Goal: Transaction & Acquisition: Book appointment/travel/reservation

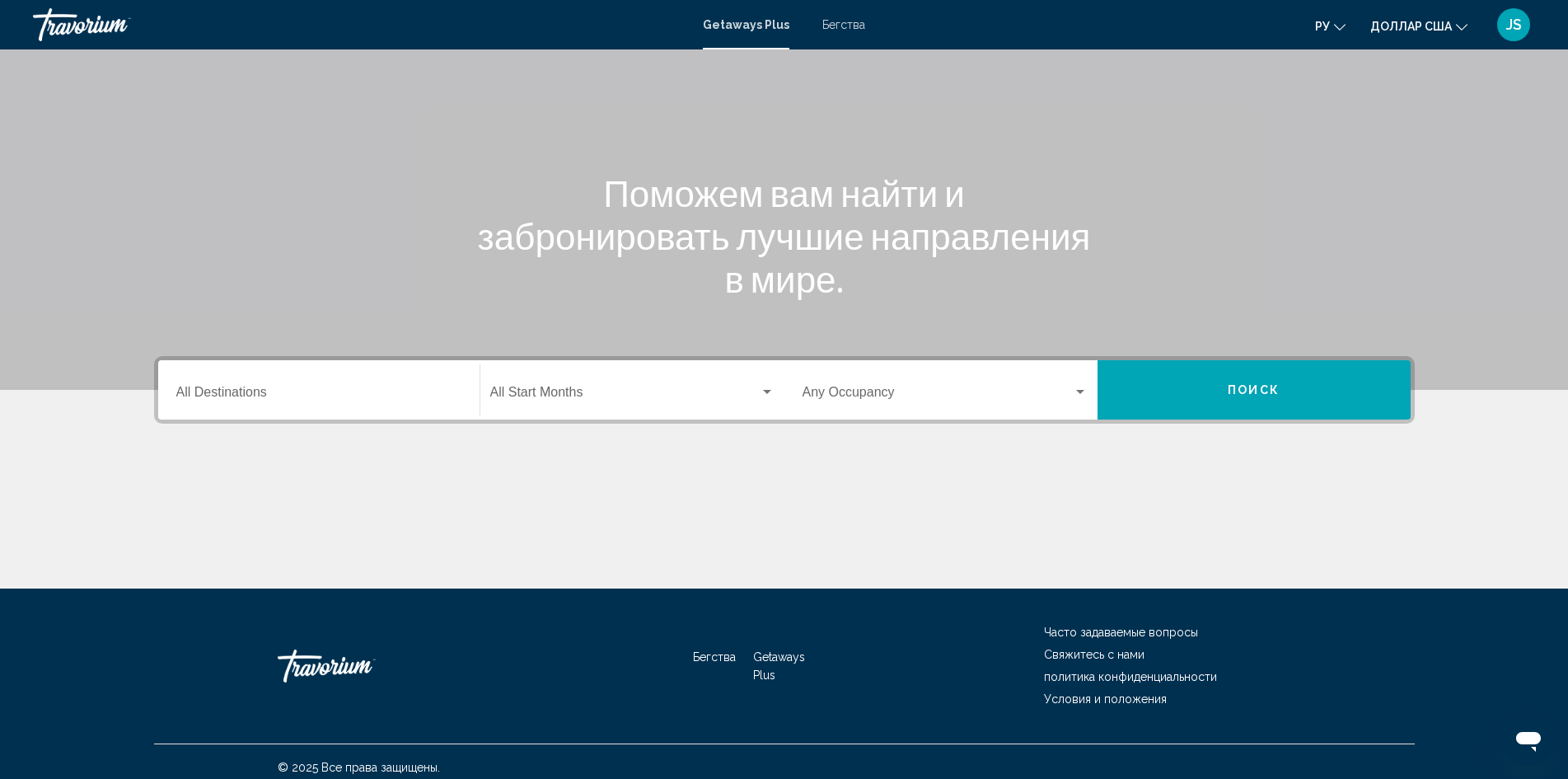
scroll to position [117, 0]
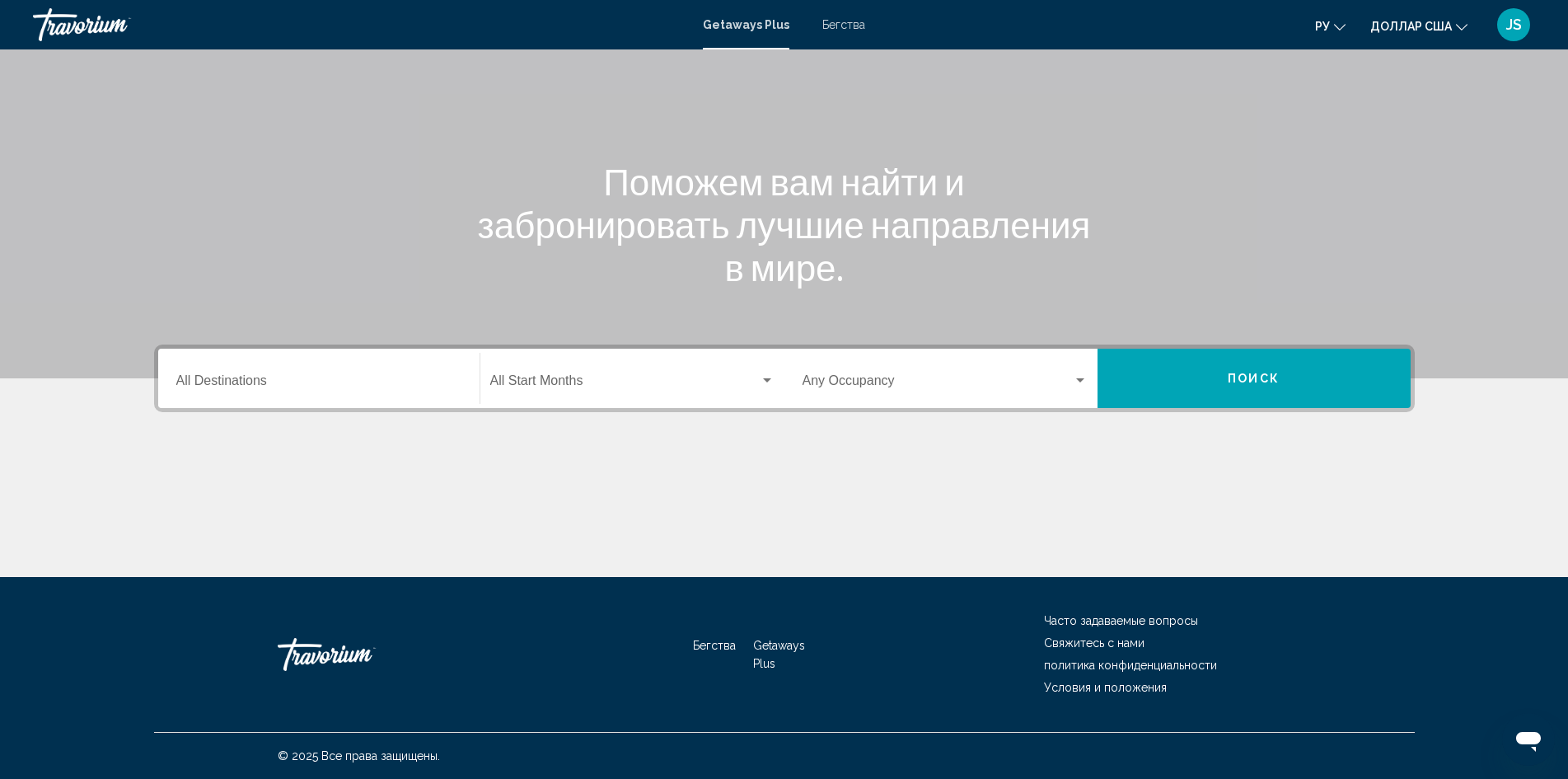
click at [345, 396] on div "Destination All Destinations" at bounding box center [318, 378] width 285 height 52
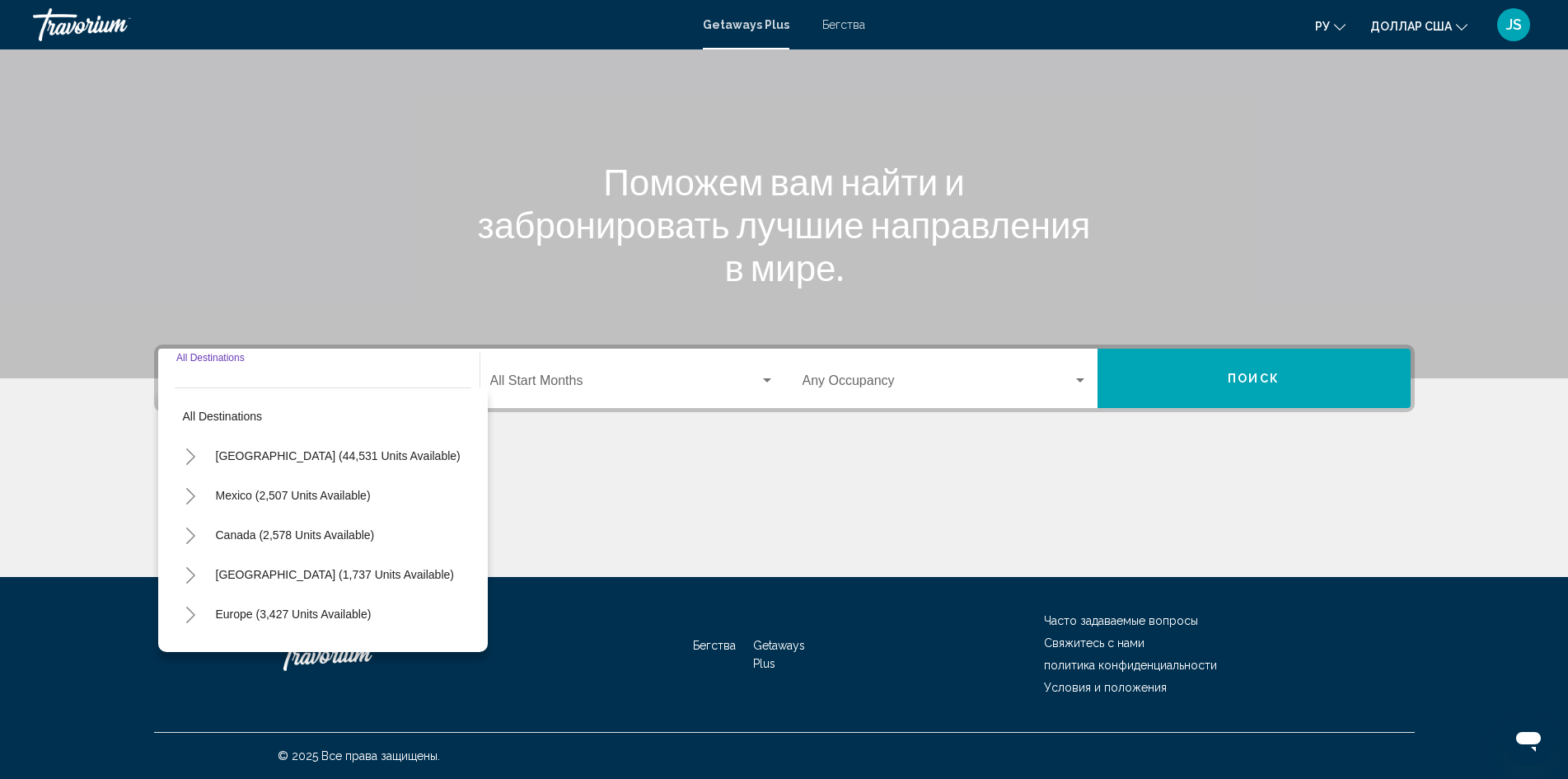
click at [187, 453] on icon "Toggle United States (44,531 units available)" at bounding box center [190, 457] width 12 height 17
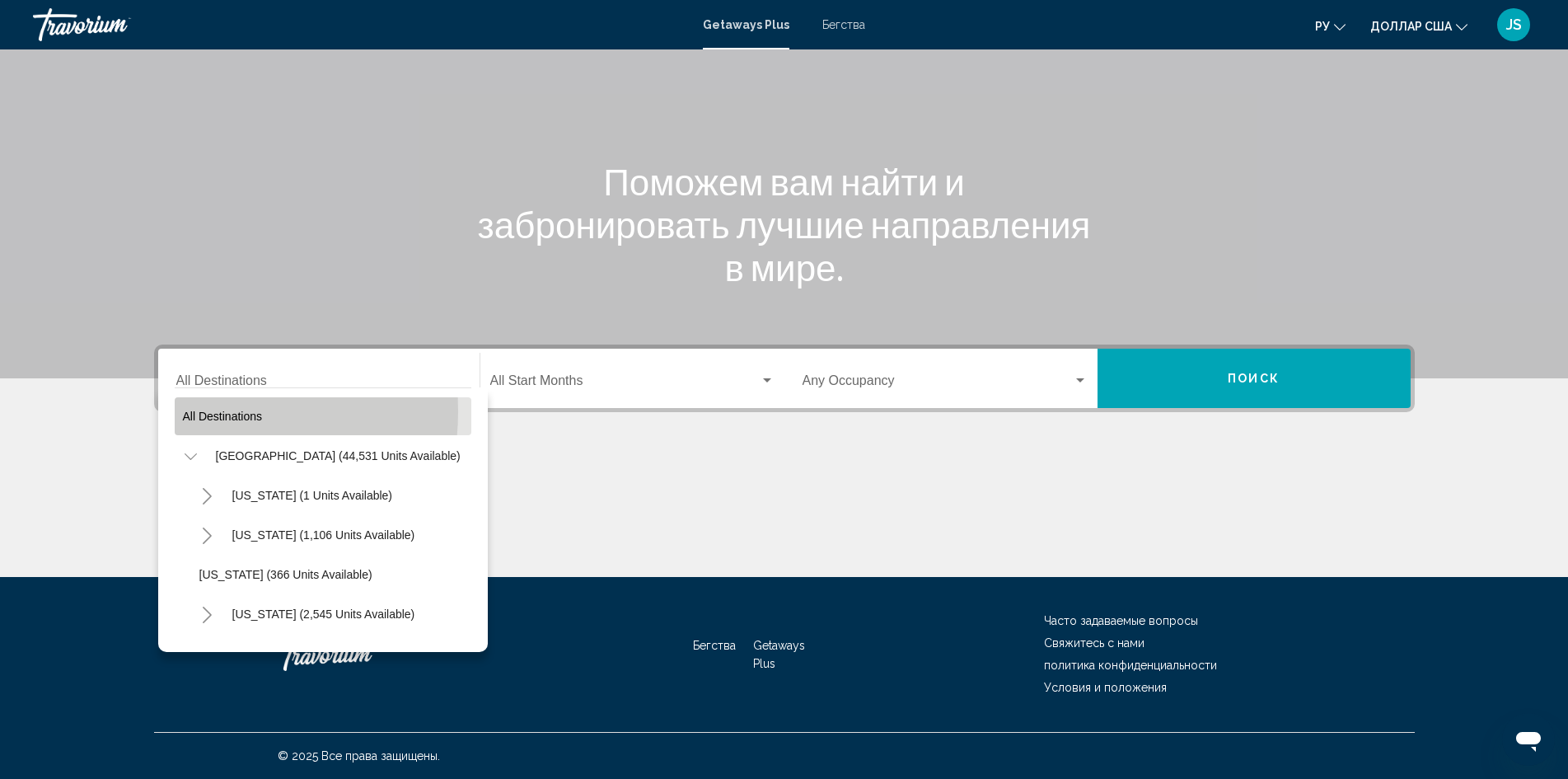
click at [185, 411] on span "All destinations" at bounding box center [222, 416] width 80 height 13
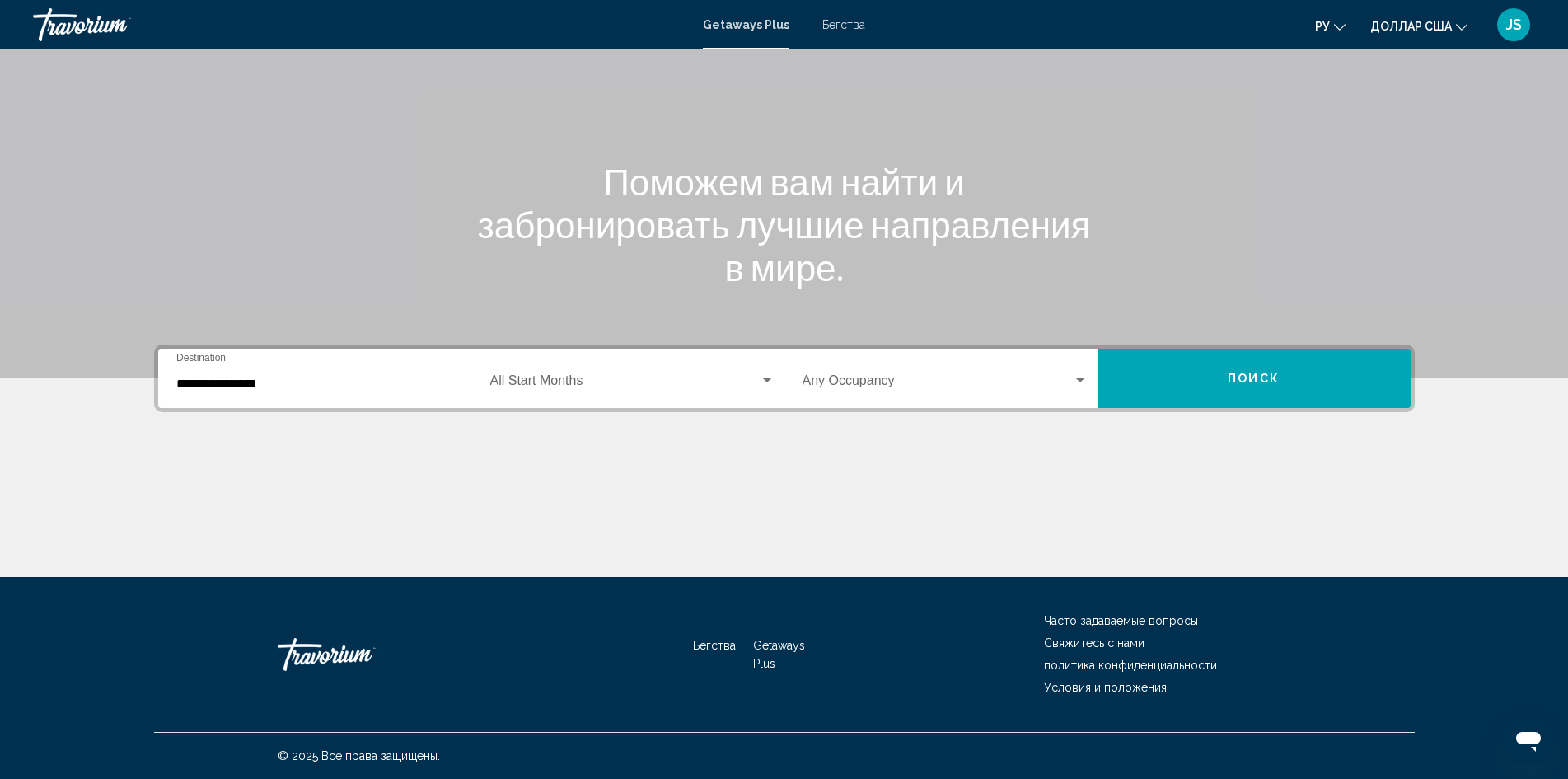
click at [241, 379] on input "**********" at bounding box center [318, 384] width 285 height 15
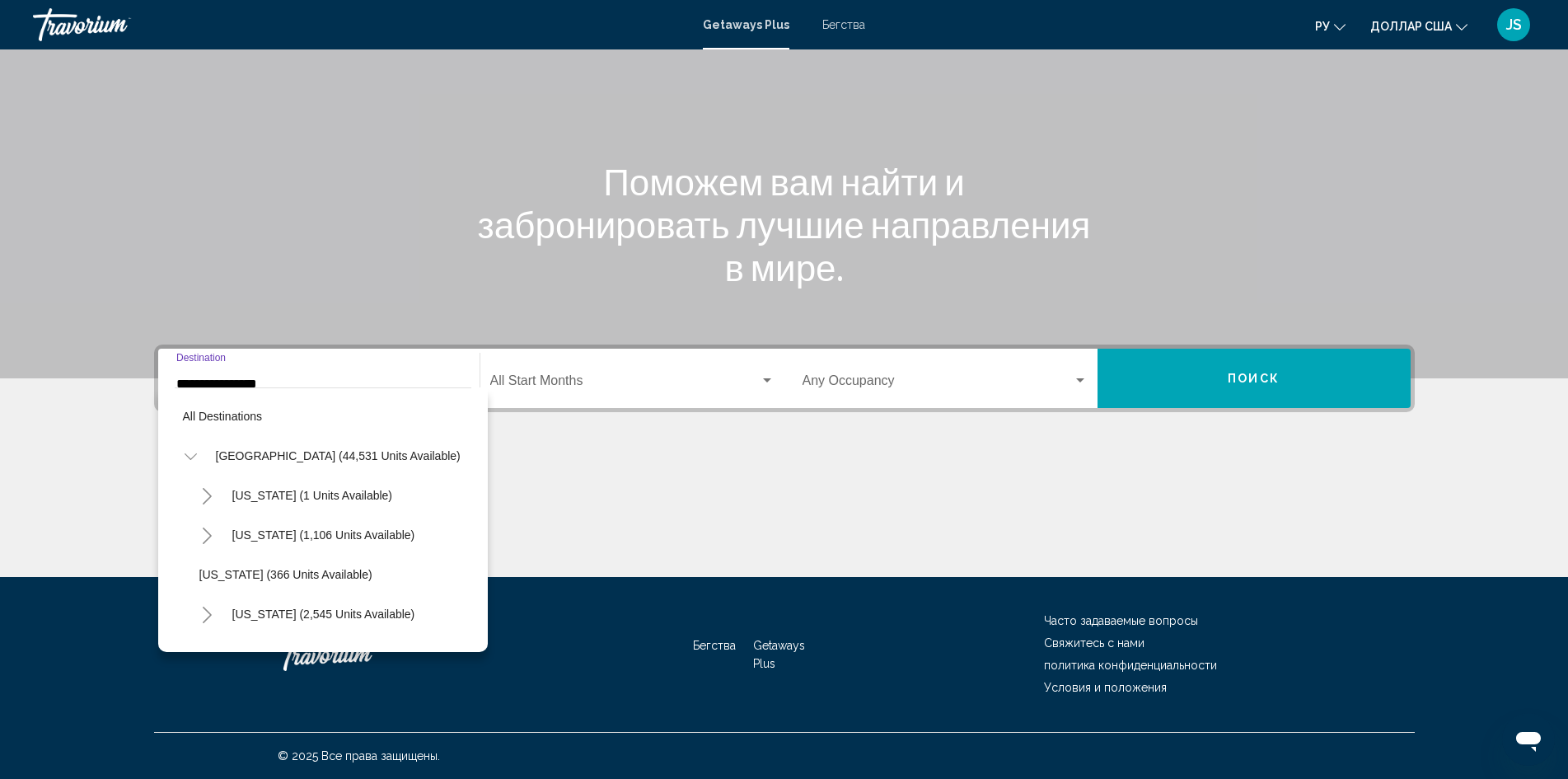
click at [1321, 27] on font "ру" at bounding box center [1323, 27] width 15 height 13
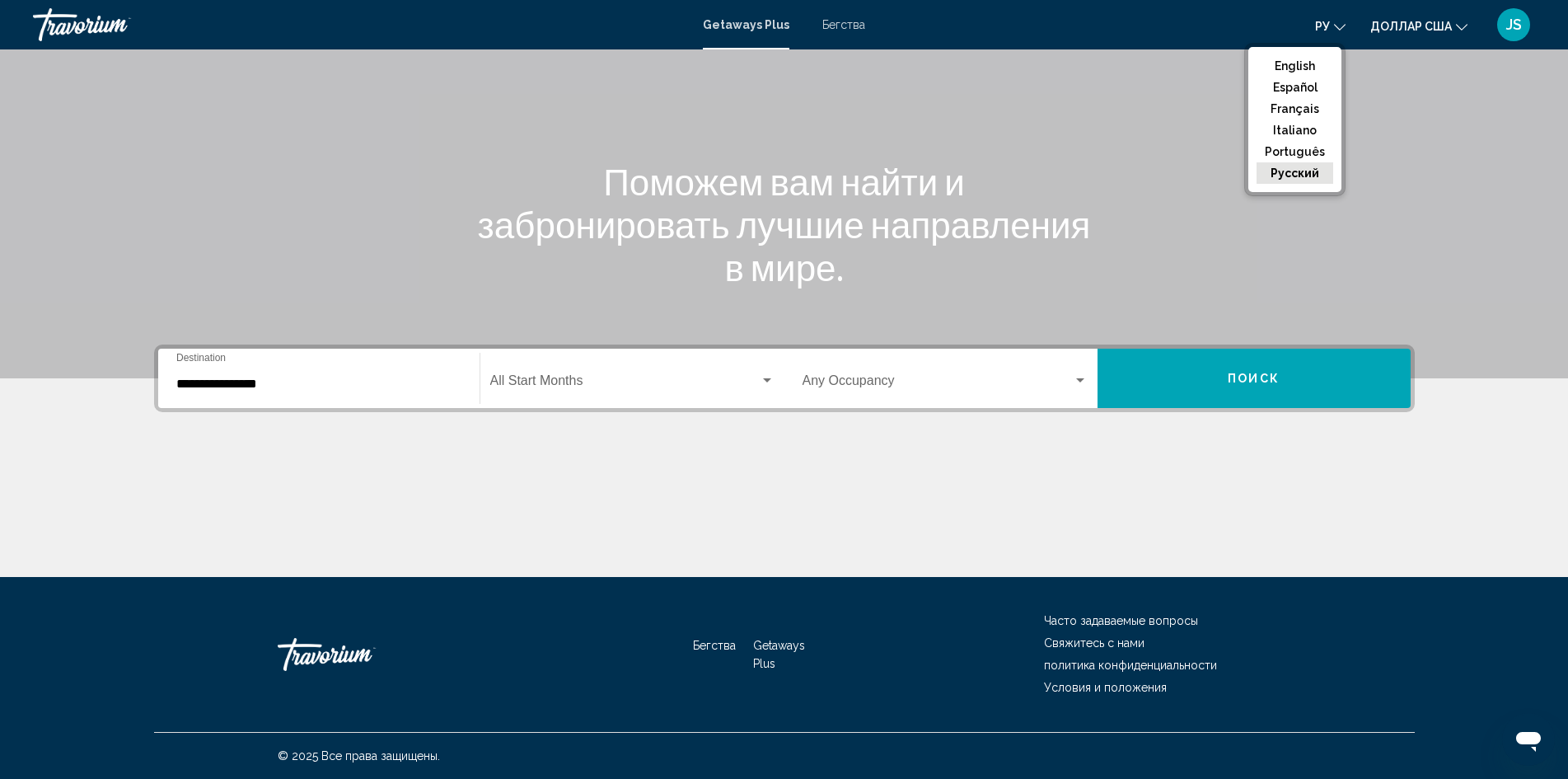
click at [1289, 172] on button "русский" at bounding box center [1296, 172] width 77 height 21
click at [249, 388] on input "**********" at bounding box center [318, 384] width 285 height 15
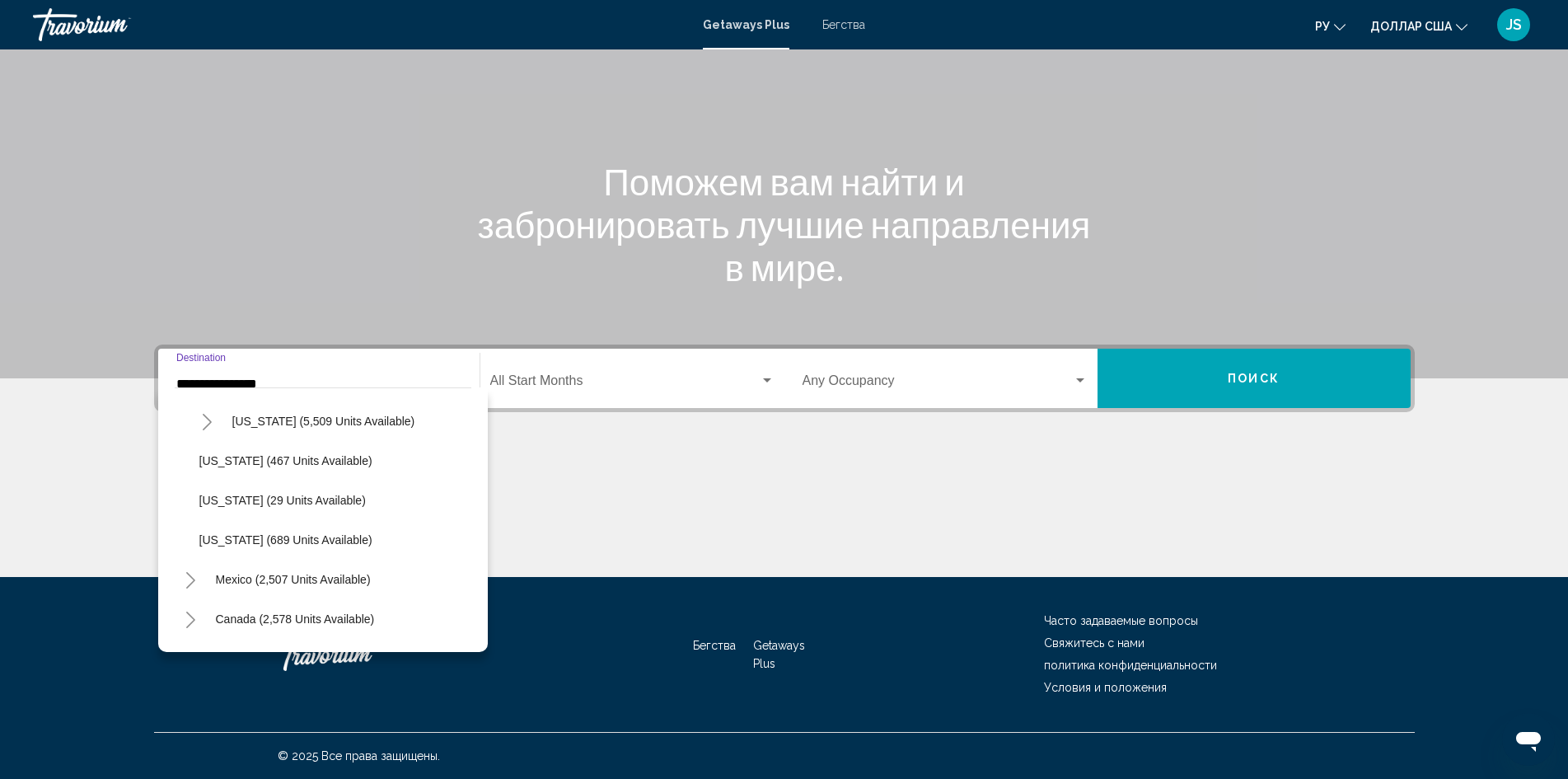
scroll to position [1566, 0]
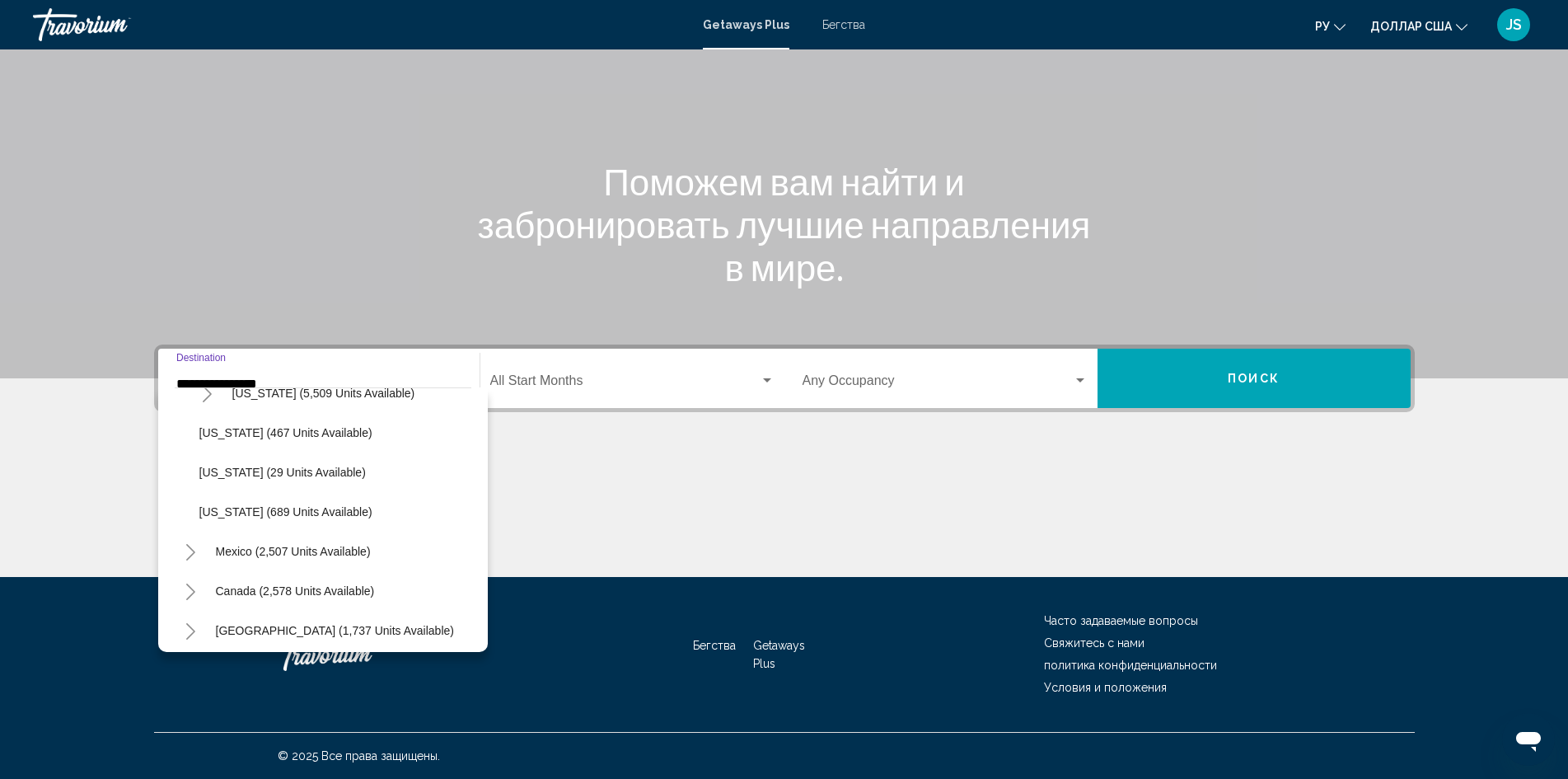
click at [186, 548] on icon "Toggle Mexico (2,507 units available)" at bounding box center [190, 552] width 12 height 17
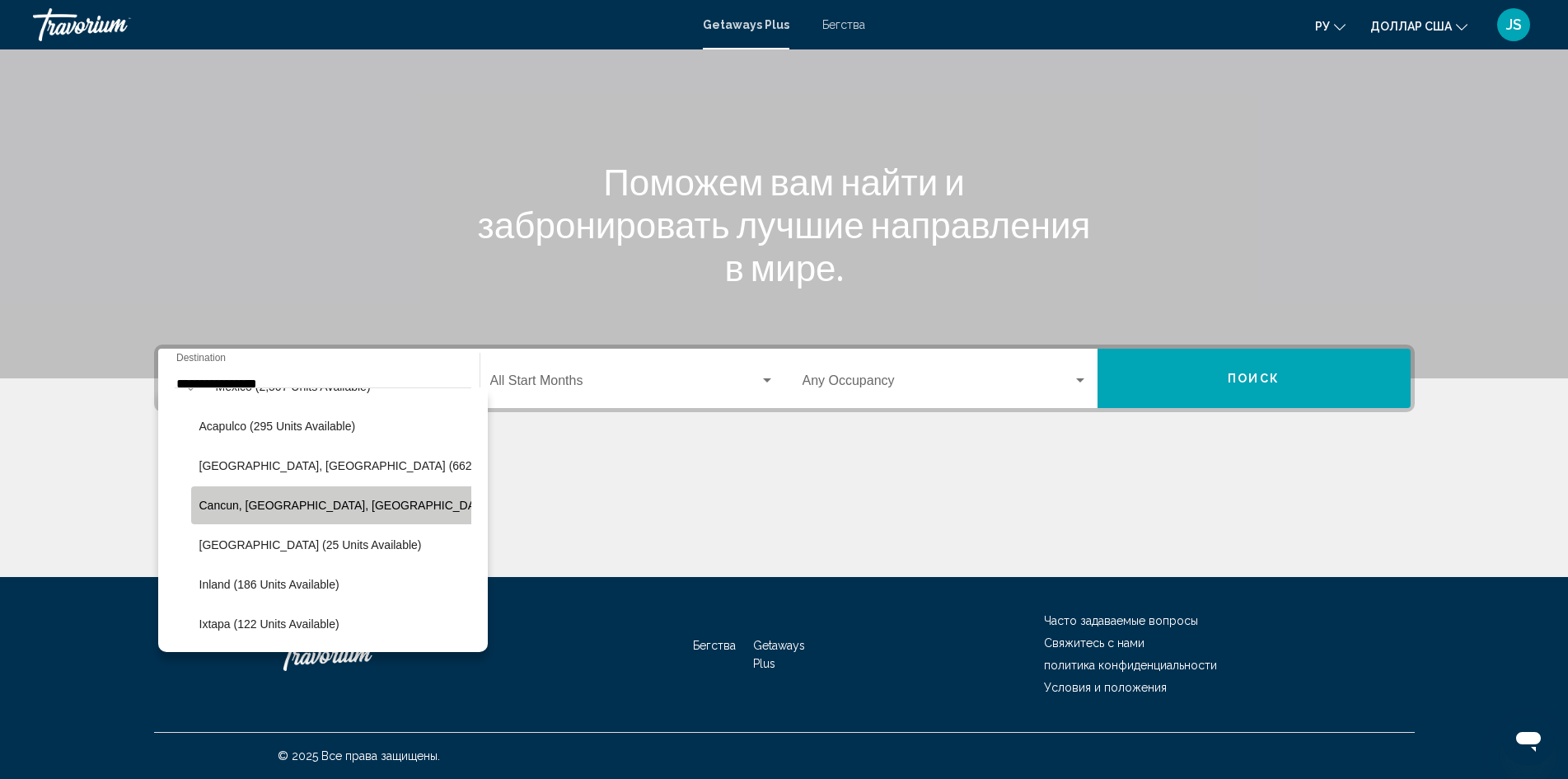
click at [255, 500] on span "Cancun, [GEOGRAPHIC_DATA], [GEOGRAPHIC_DATA] (361 units available)" at bounding box center [399, 505] width 401 height 13
type input "**********"
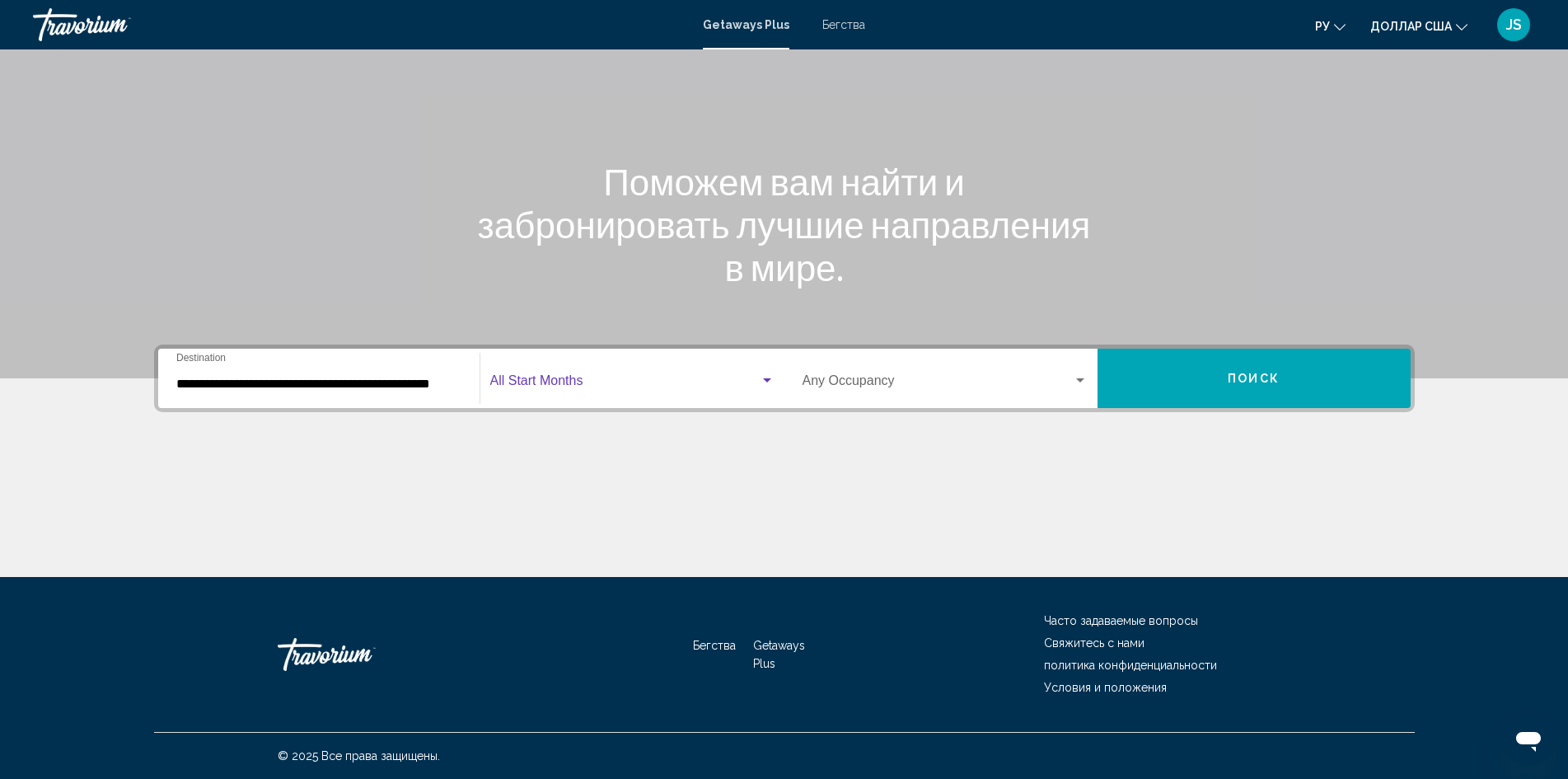
click at [740, 384] on span "Виджет поиска" at bounding box center [625, 384] width 270 height 15
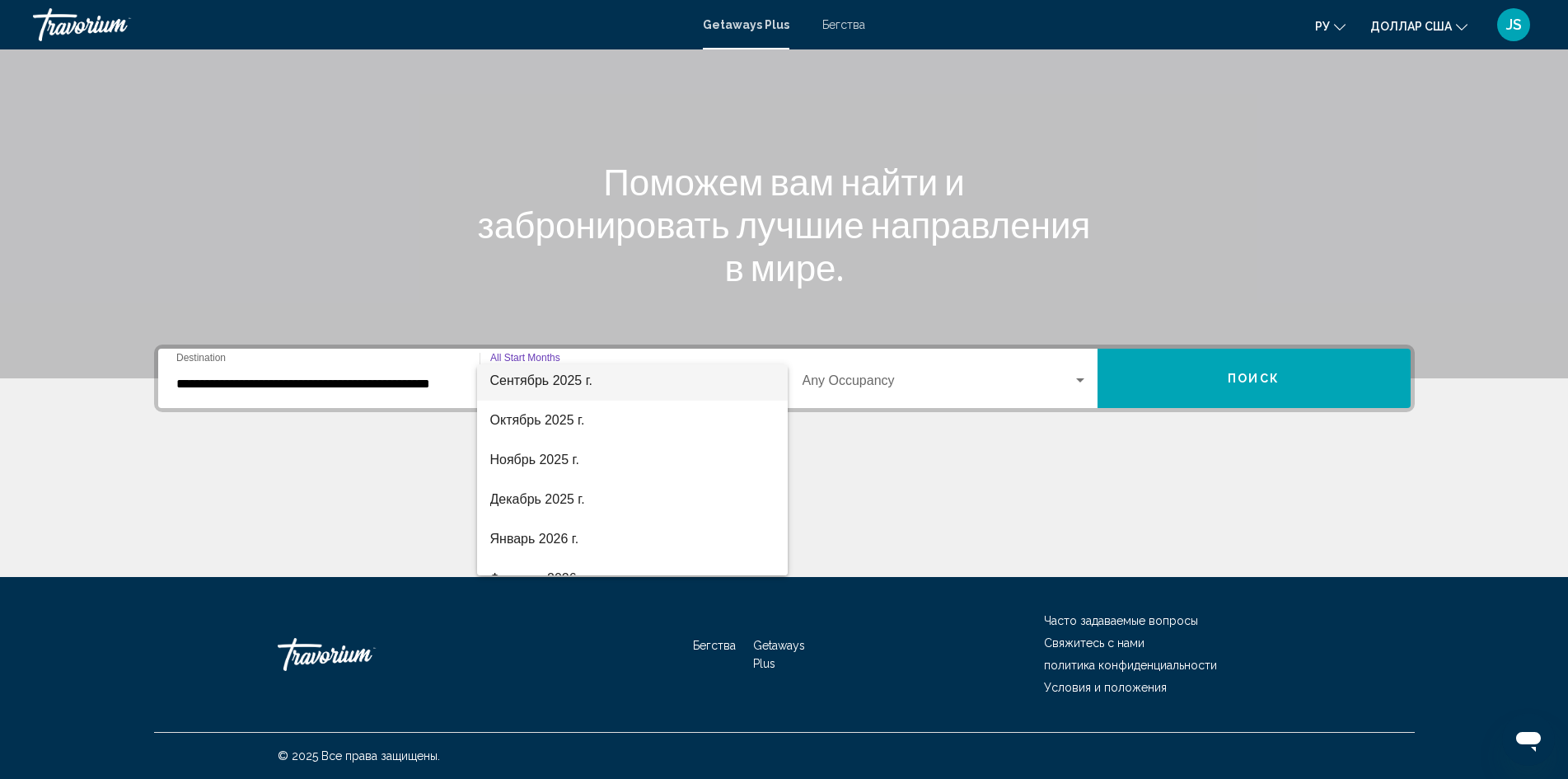
scroll to position [0, 0]
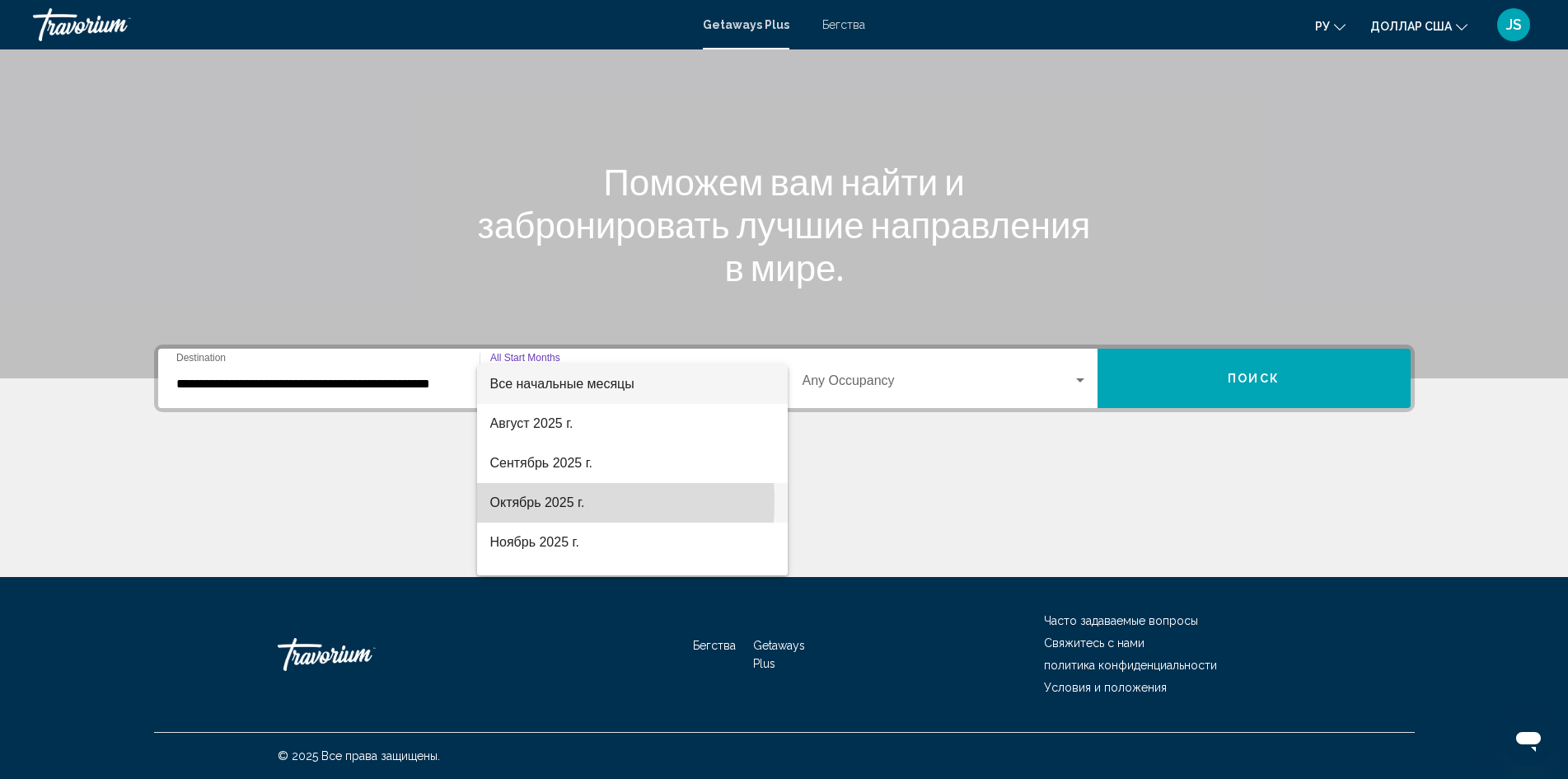
click at [546, 502] on font "Октябрь 2025 г." at bounding box center [537, 502] width 95 height 14
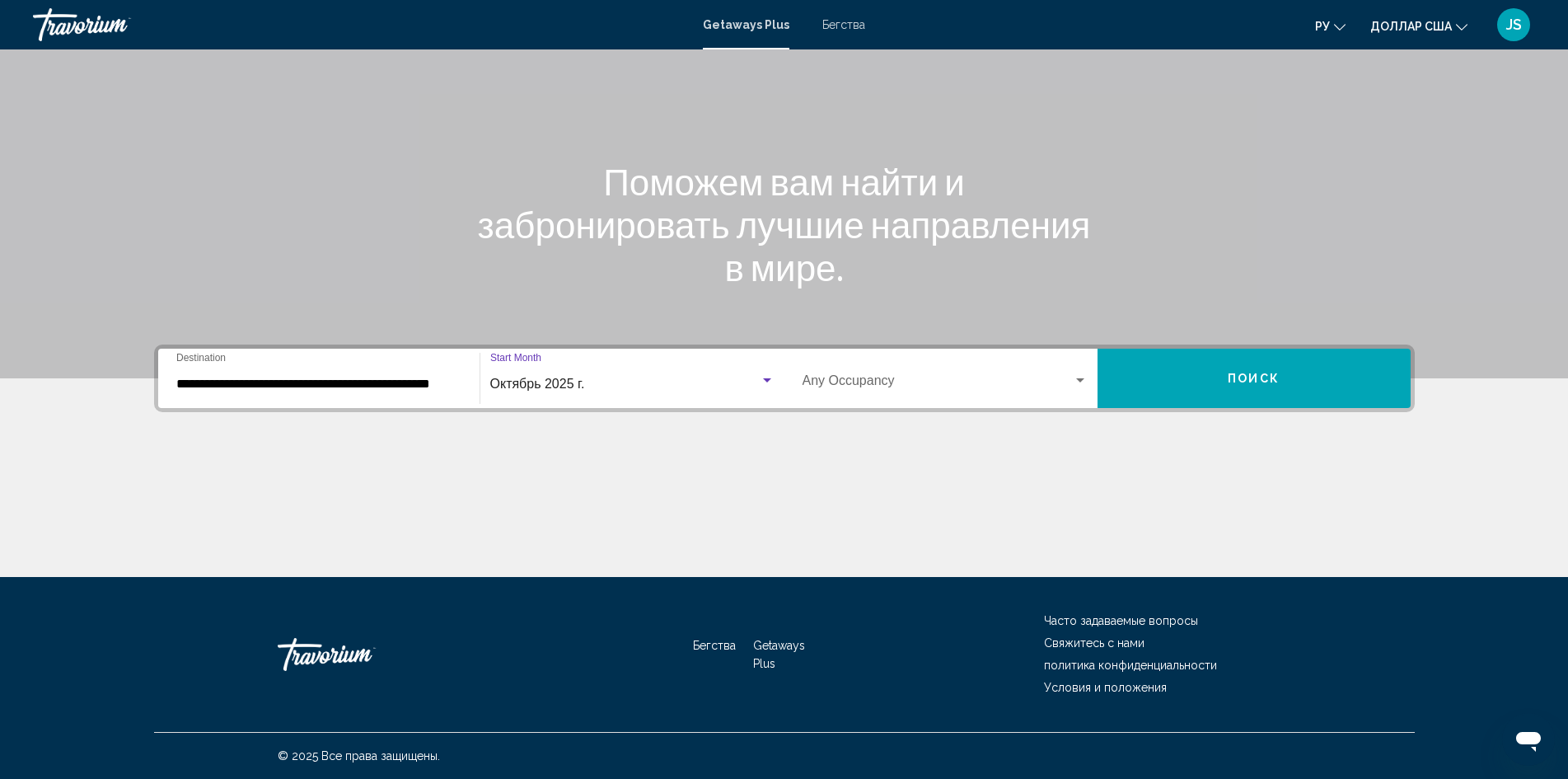
click at [1079, 376] on div "Виджет поиска" at bounding box center [1080, 381] width 15 height 13
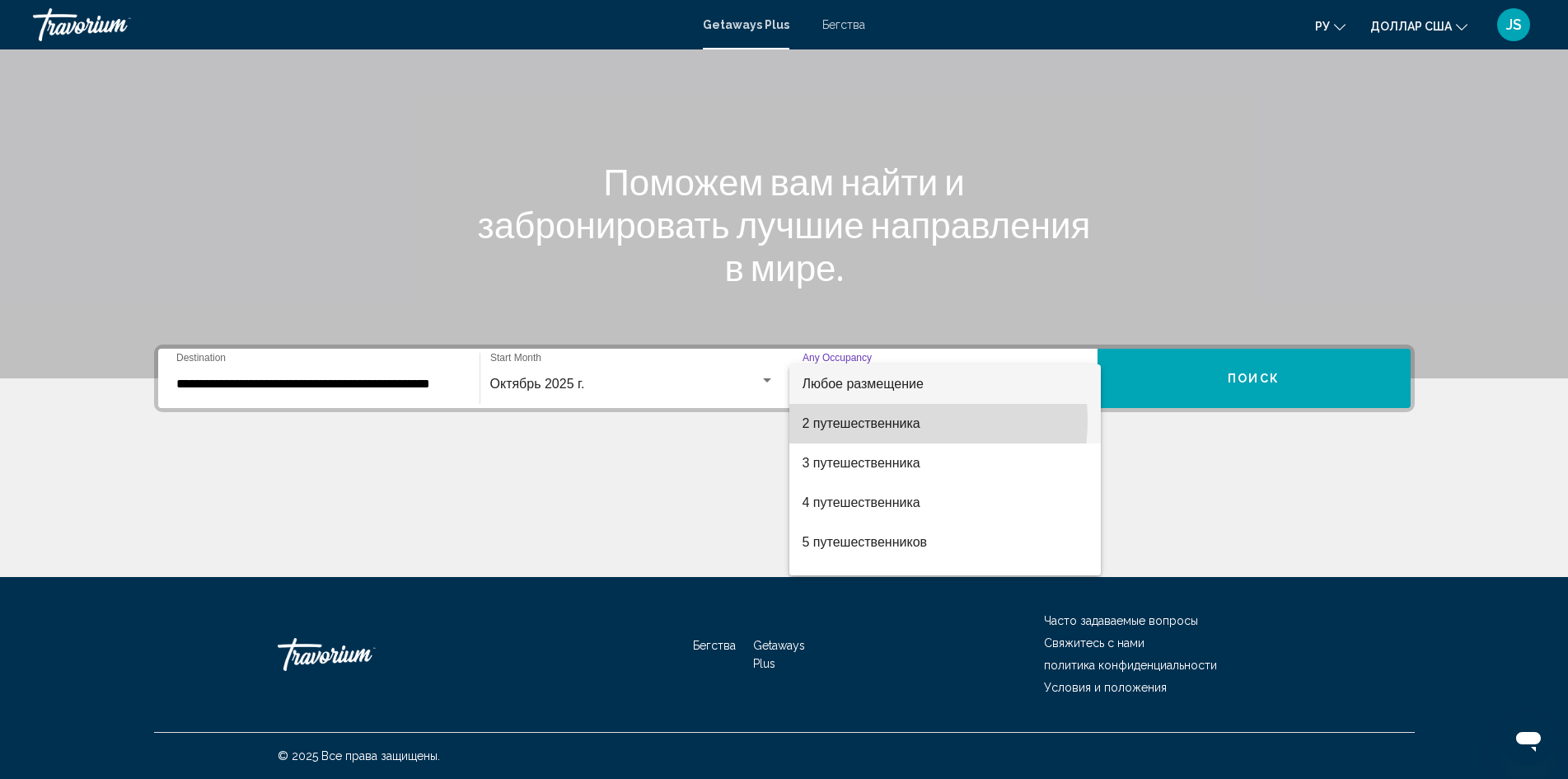
click at [880, 420] on font "2 путешественника" at bounding box center [862, 423] width 117 height 14
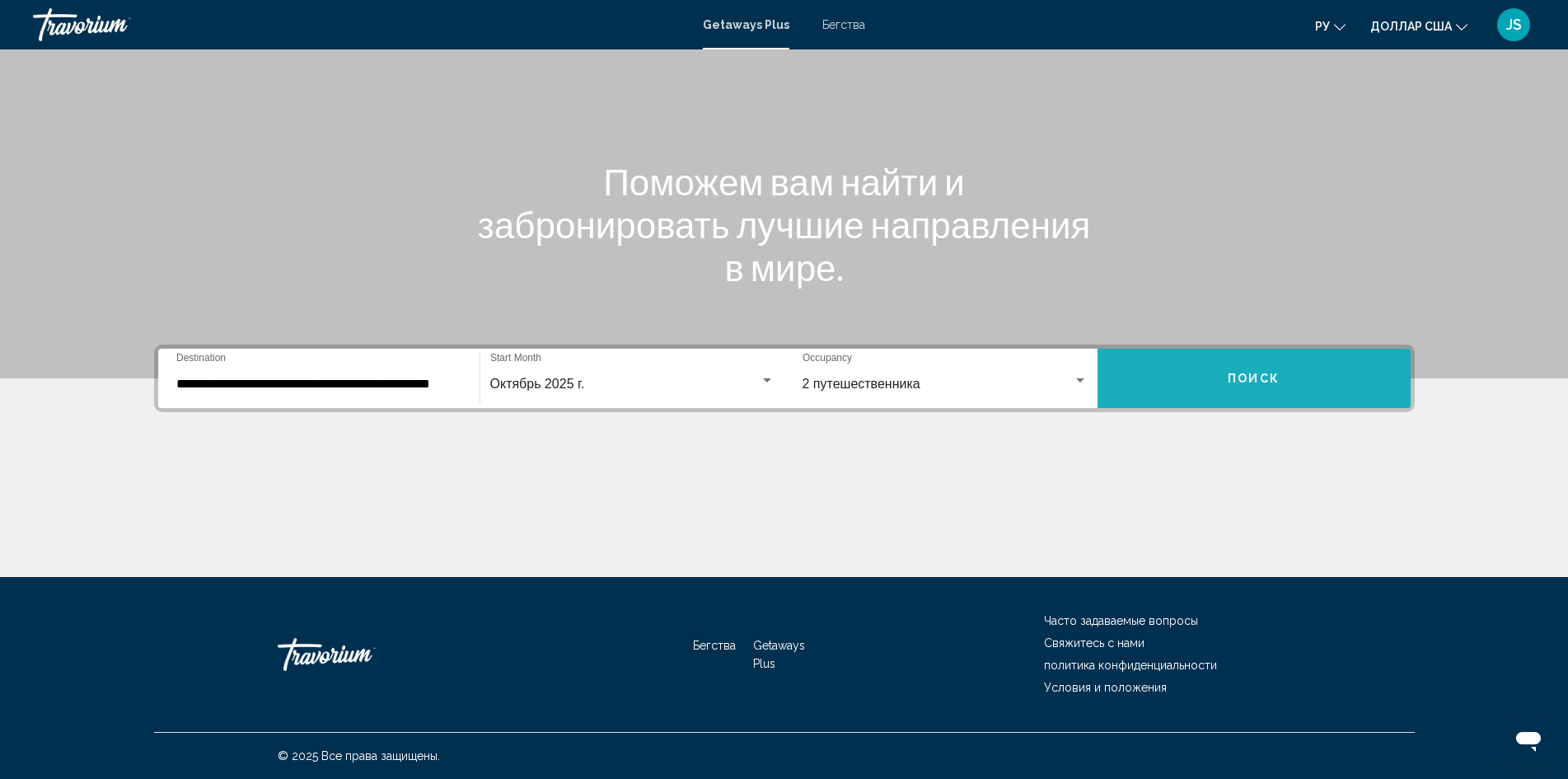
click at [1251, 378] on span "Поиск" at bounding box center [1253, 379] width 52 height 13
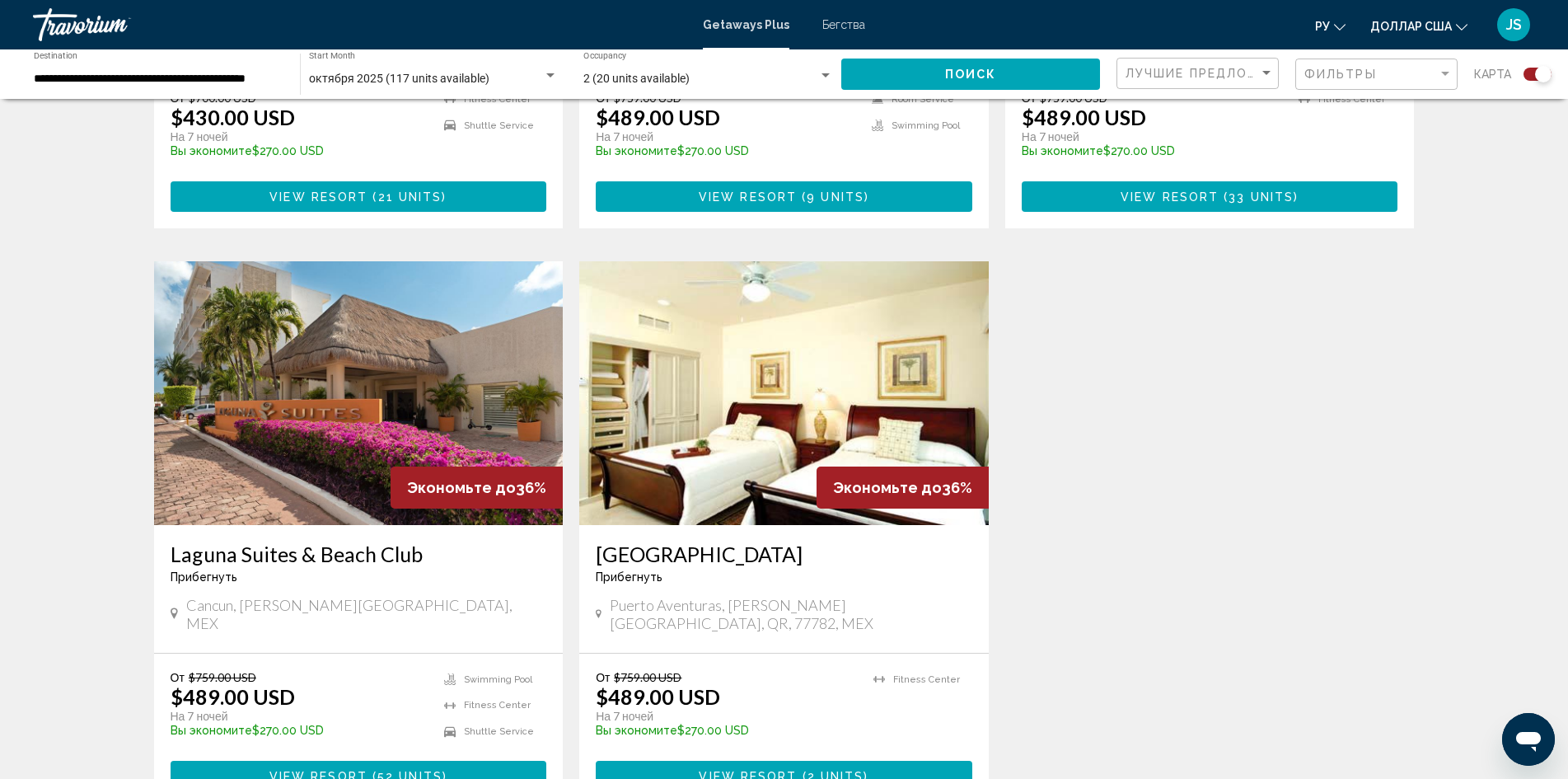
scroll to position [1057, 0]
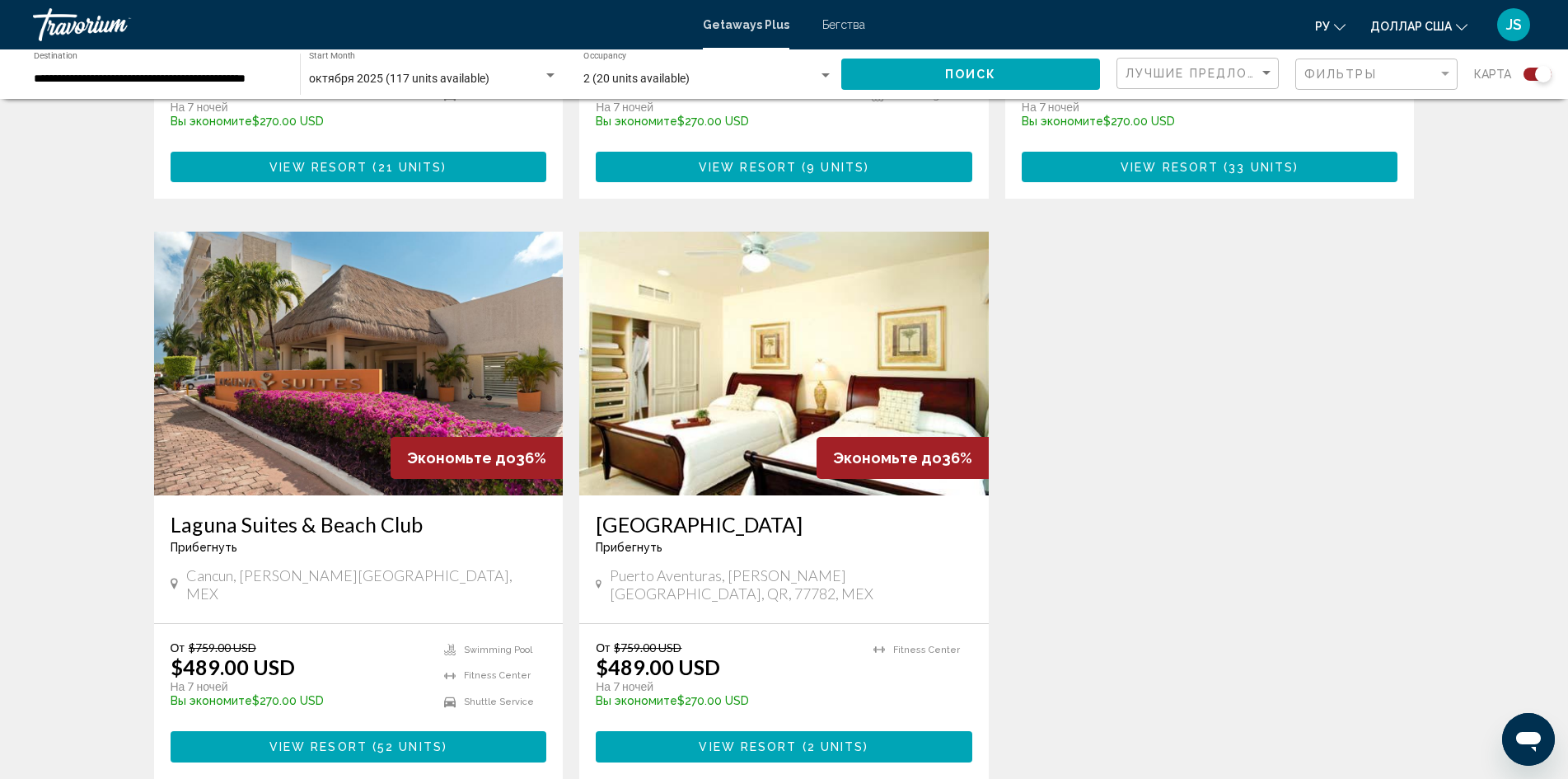
click at [442, 376] on img "Основное содержание" at bounding box center [359, 362] width 409 height 263
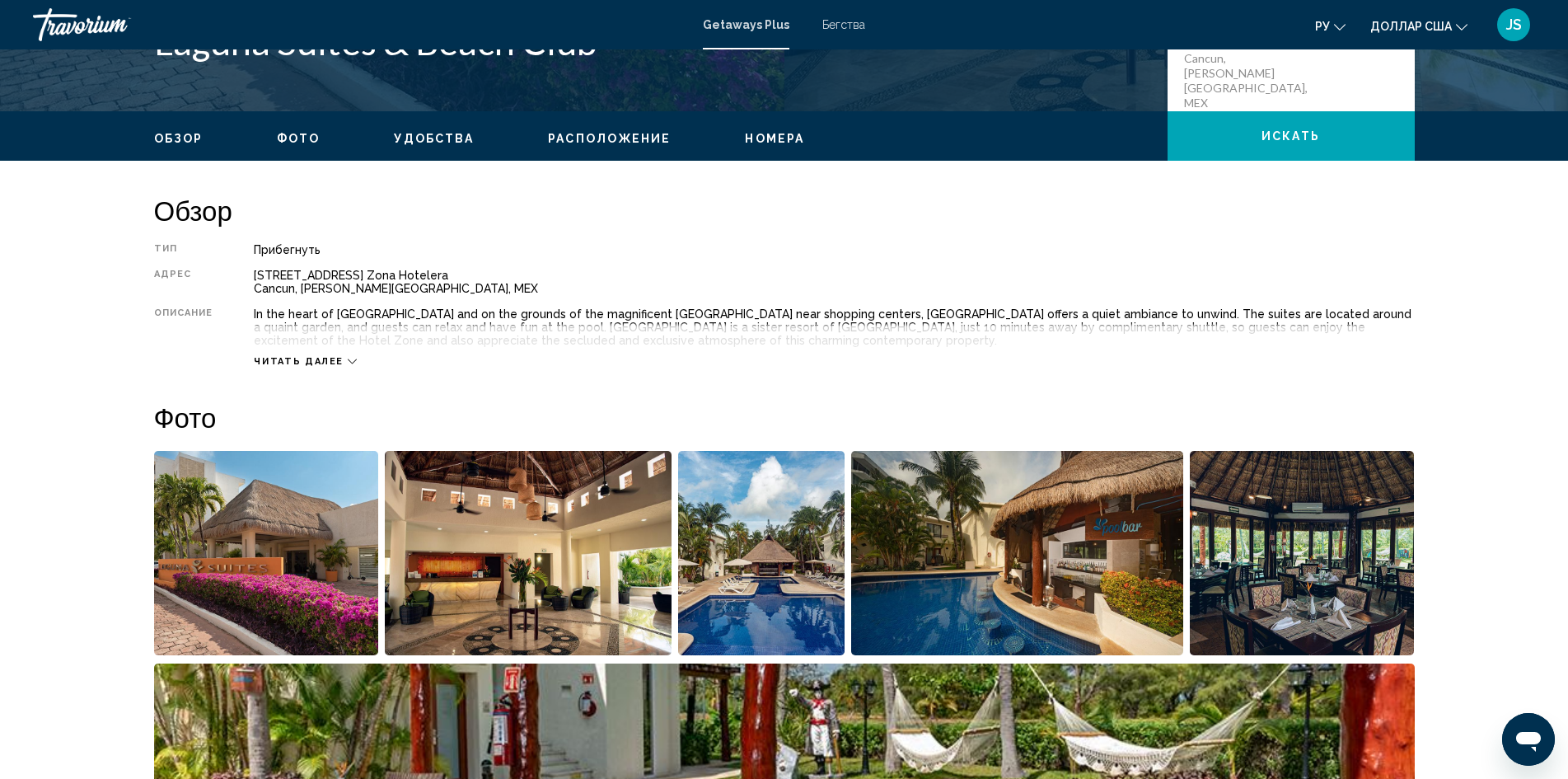
scroll to position [420, 0]
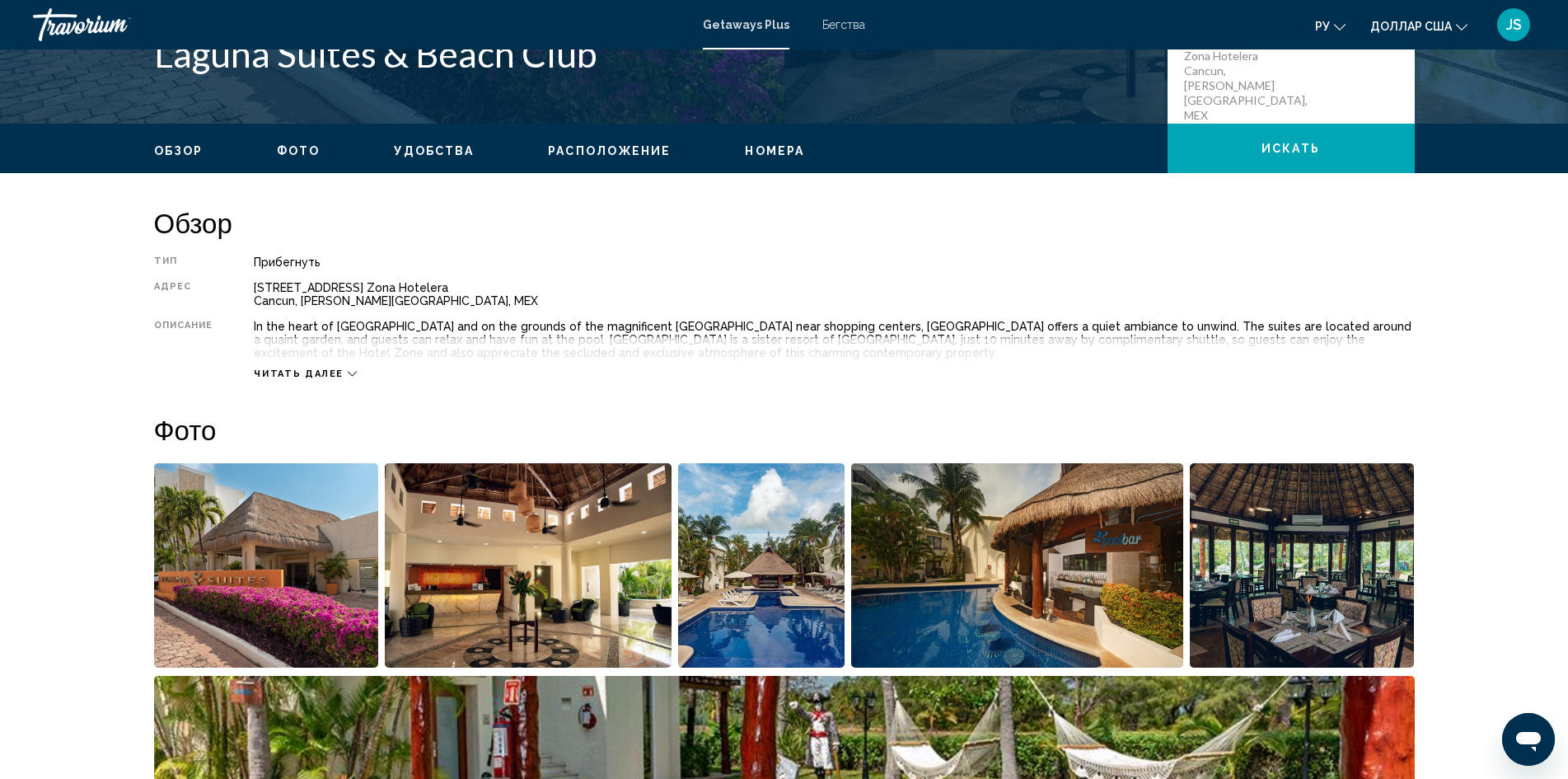
click at [335, 368] on button "Читать далее" at bounding box center [306, 373] width 103 height 12
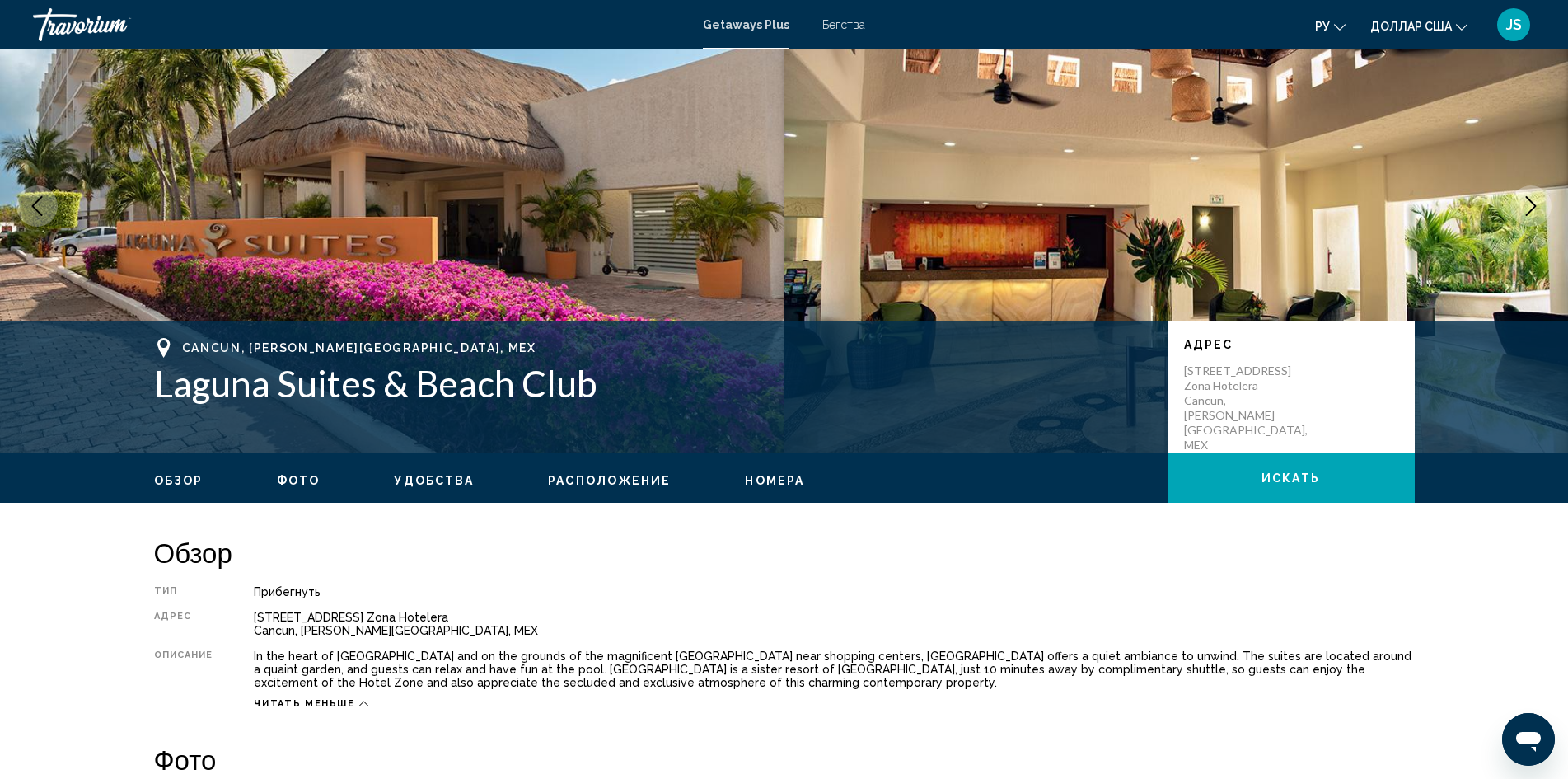
scroll to position [0, 0]
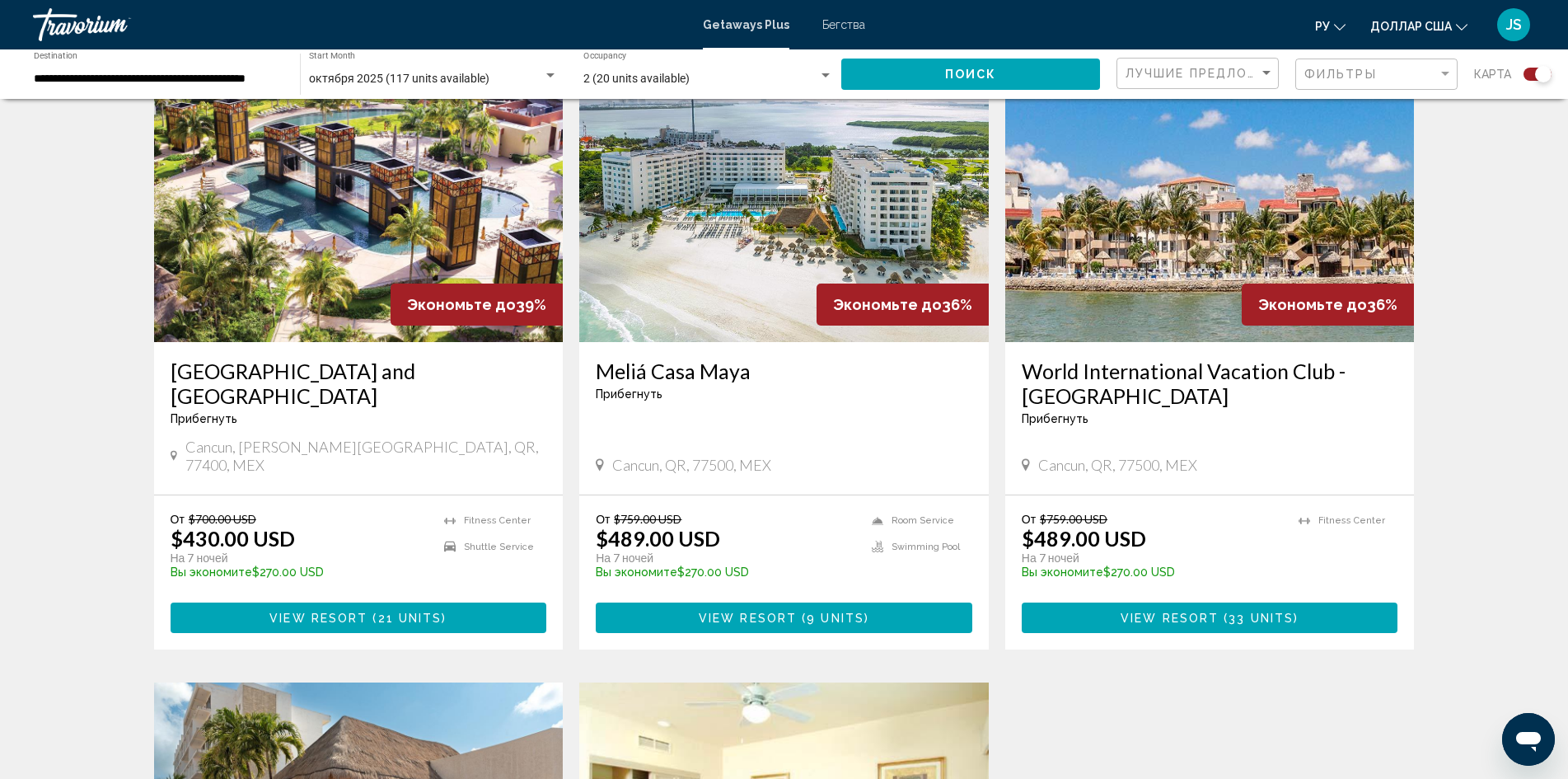
scroll to position [577, 0]
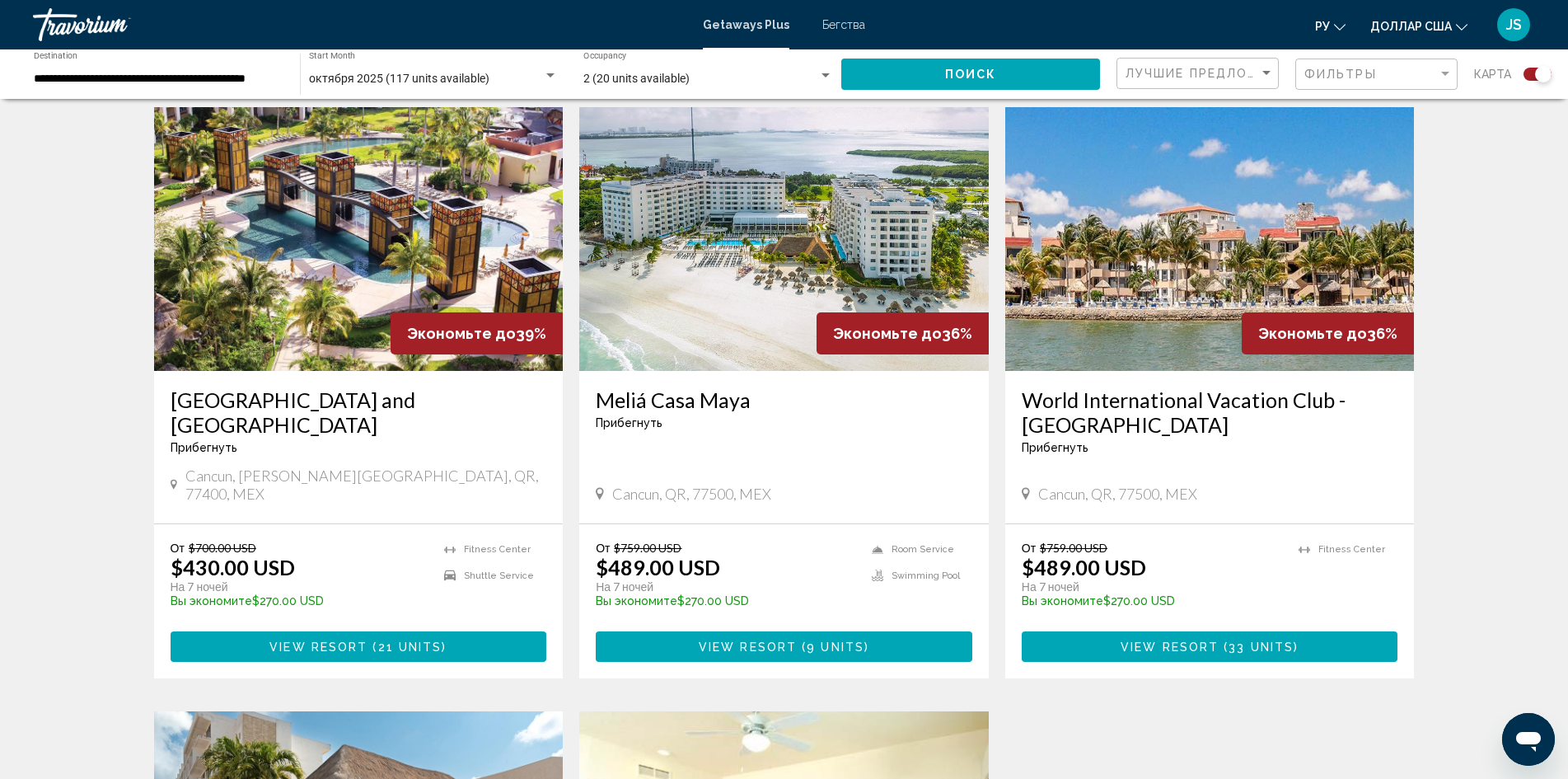
click at [762, 295] on img "Основное содержание" at bounding box center [784, 239] width 409 height 263
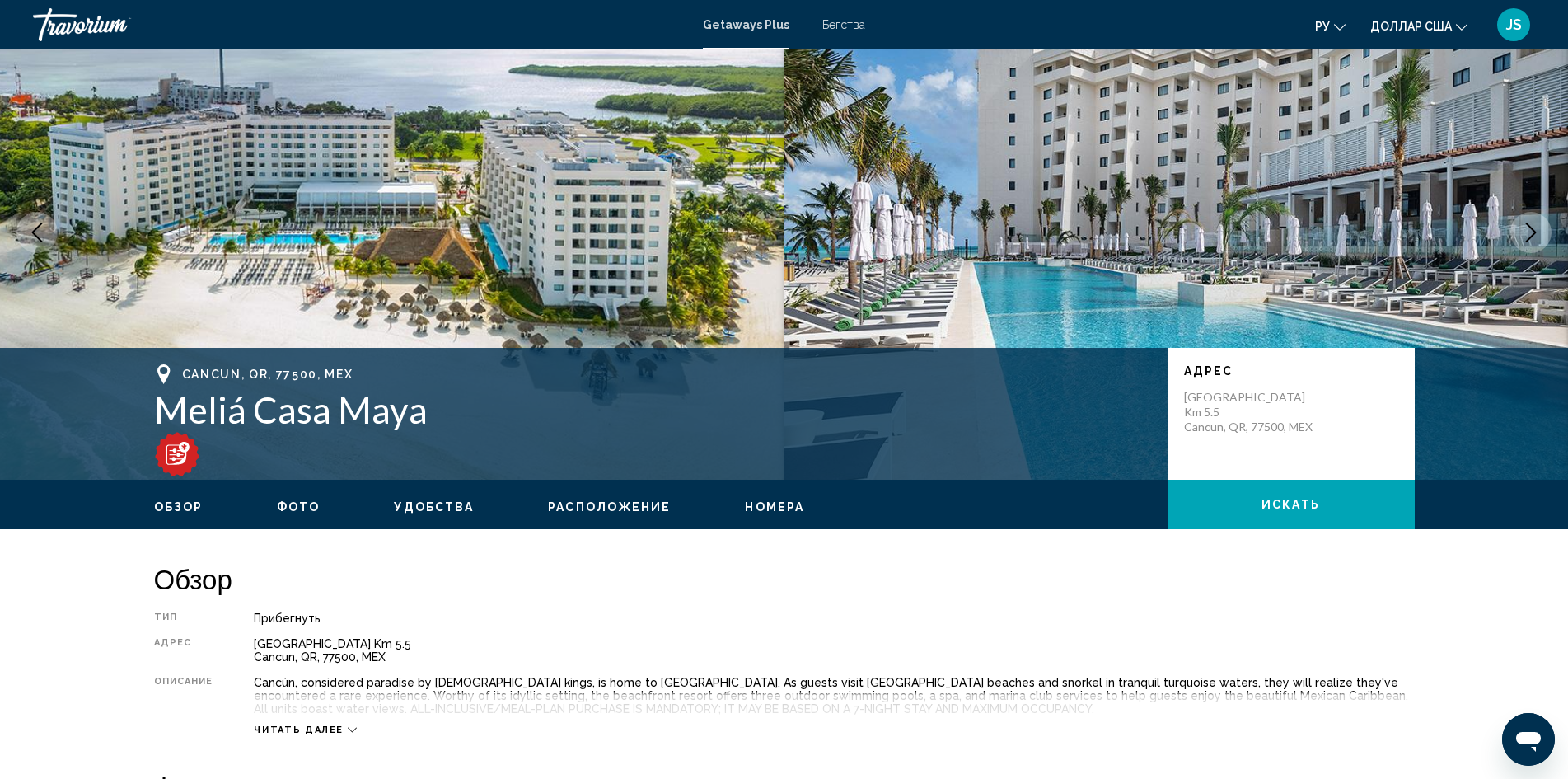
scroll to position [83, 0]
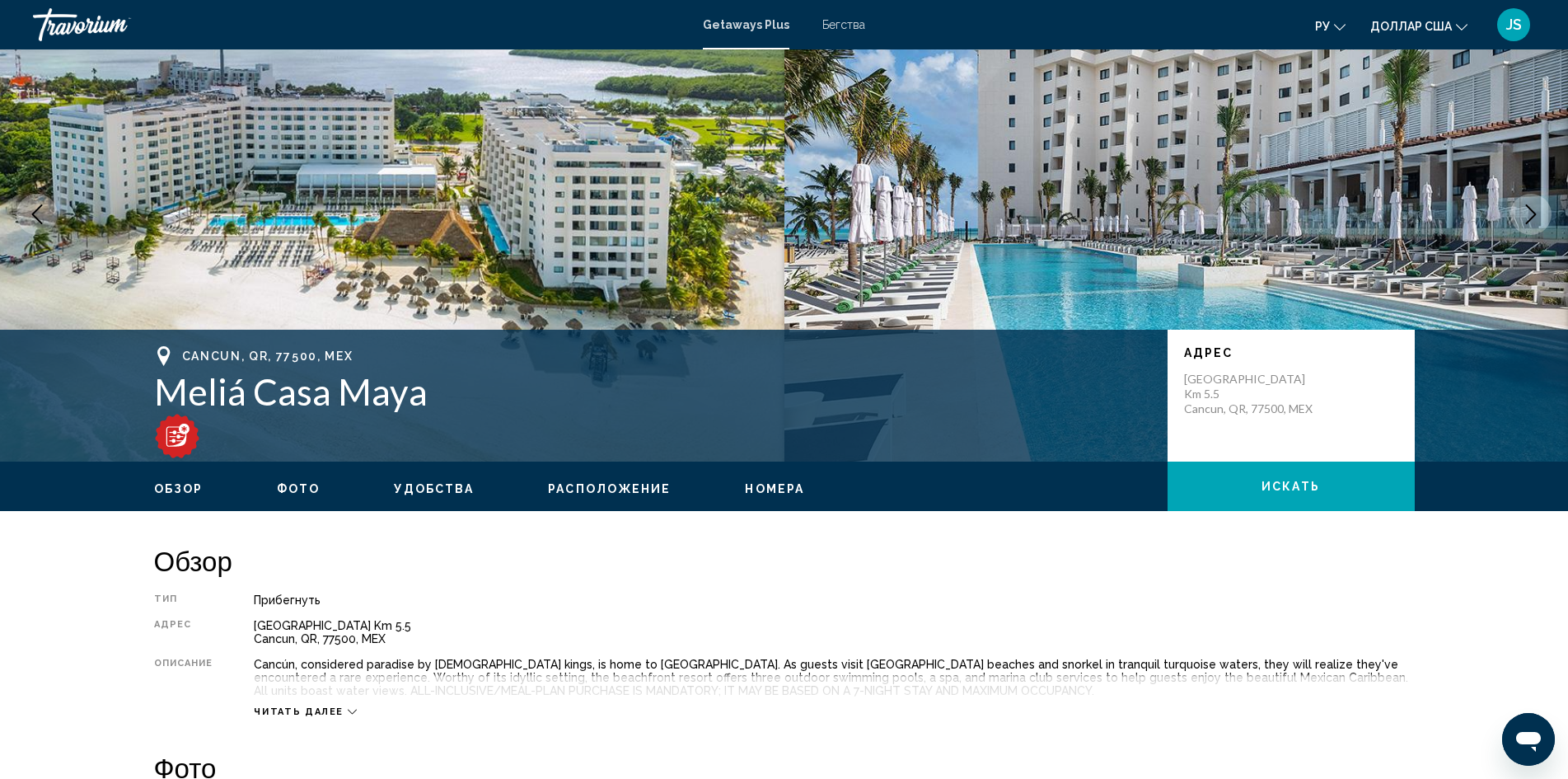
click at [767, 483] on span "Номера" at bounding box center [774, 488] width 60 height 13
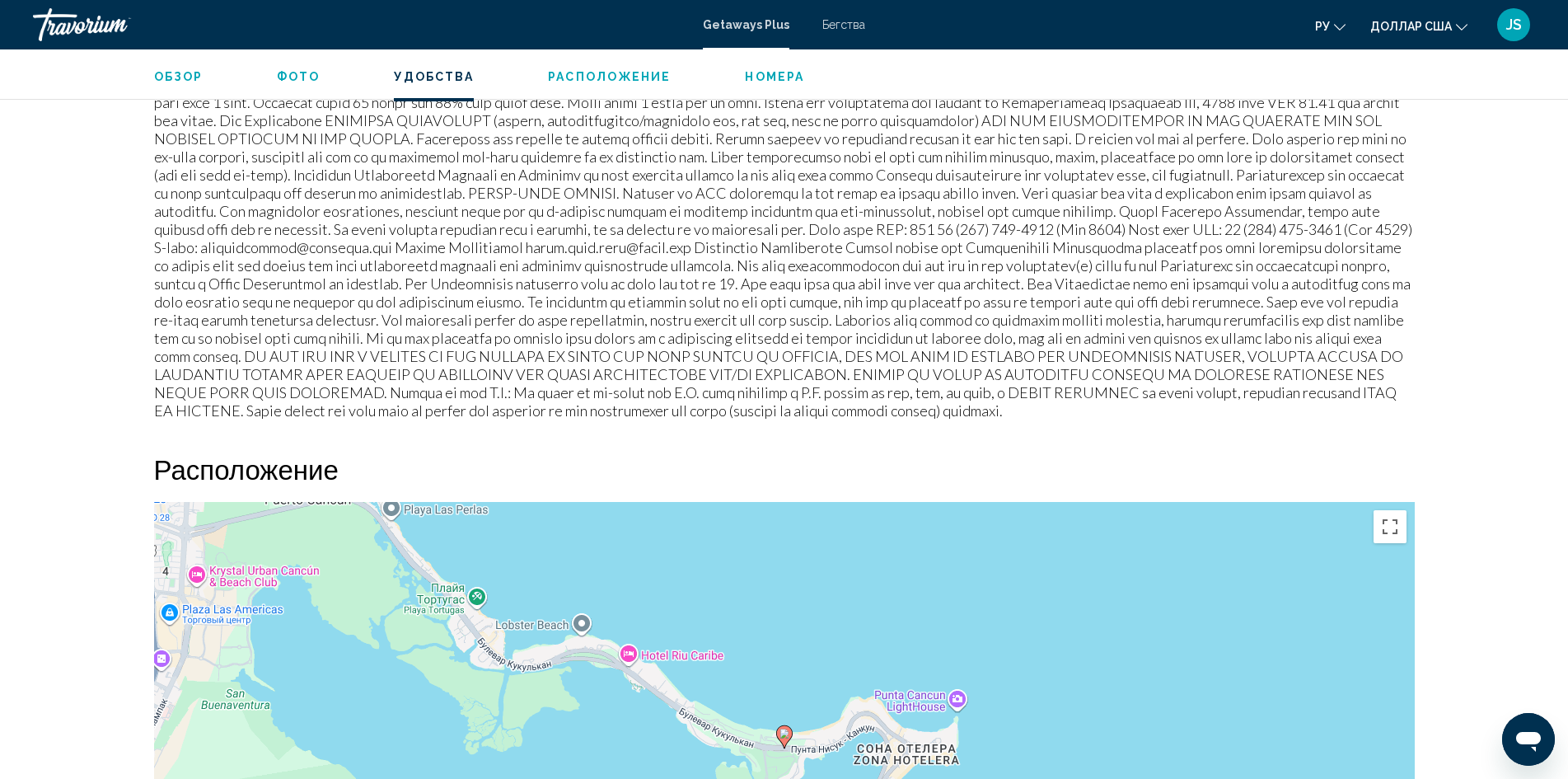
scroll to position [1650, 0]
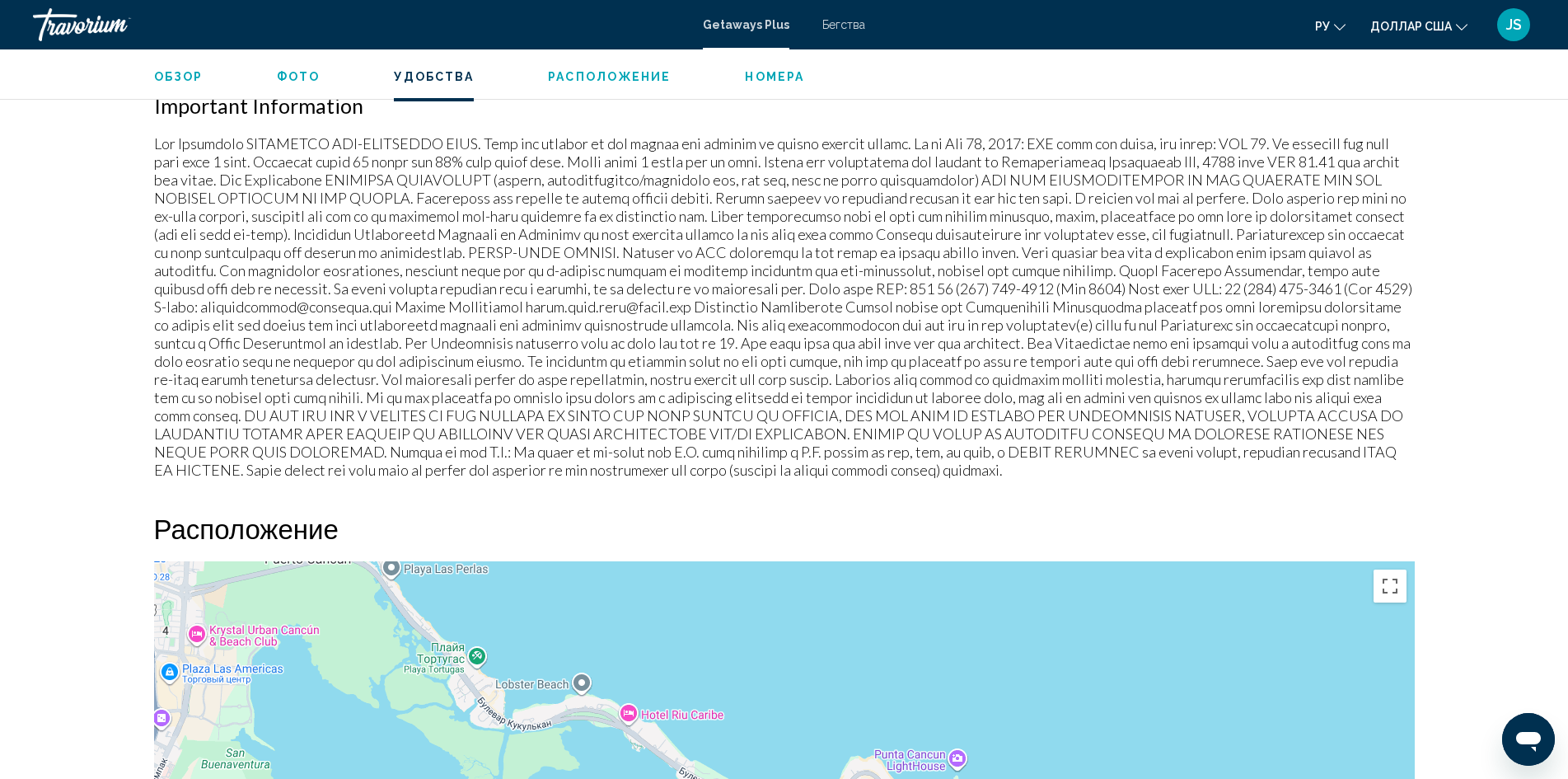
click at [756, 75] on span "Номера" at bounding box center [774, 76] width 60 height 13
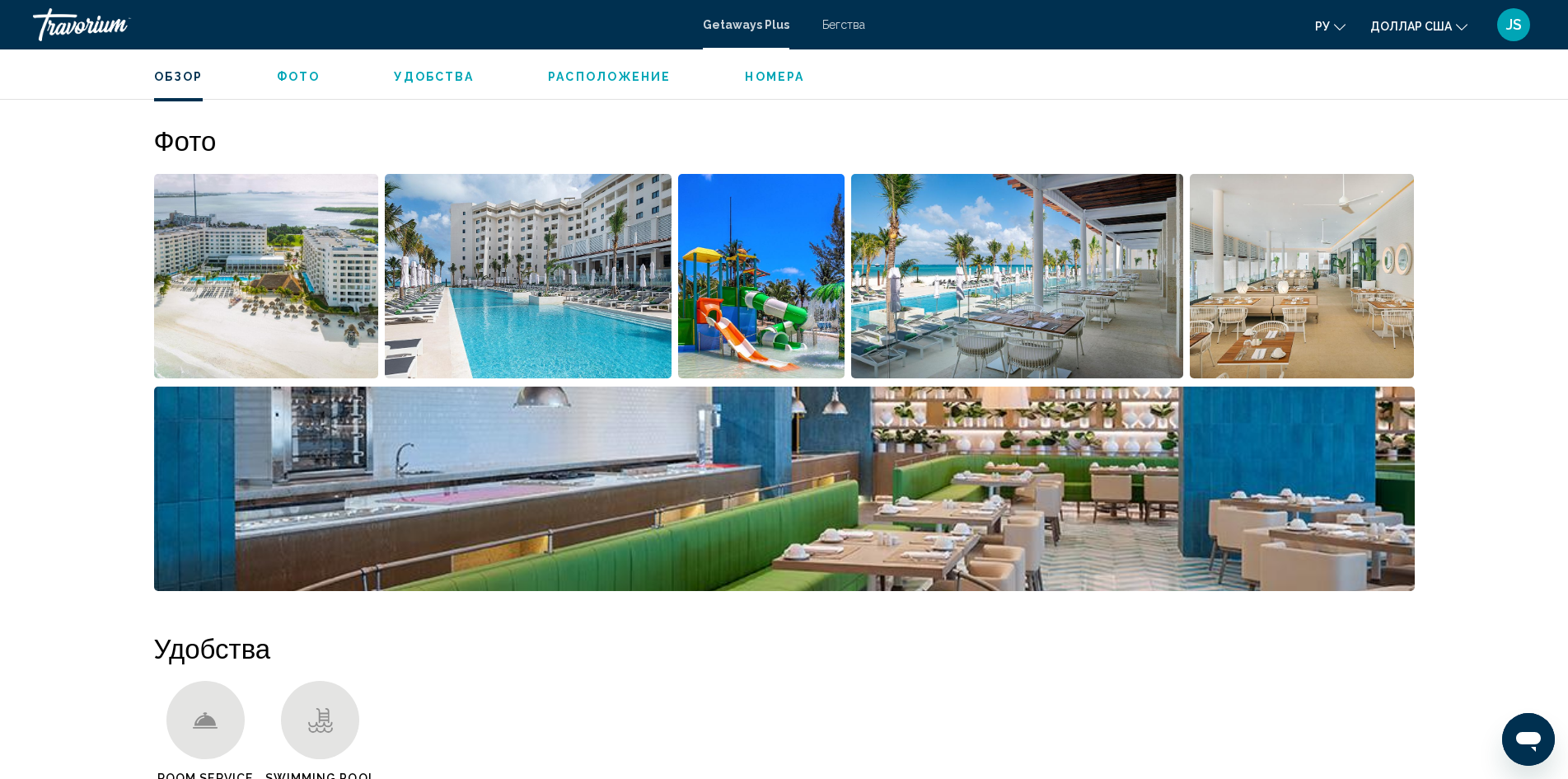
scroll to position [682, 0]
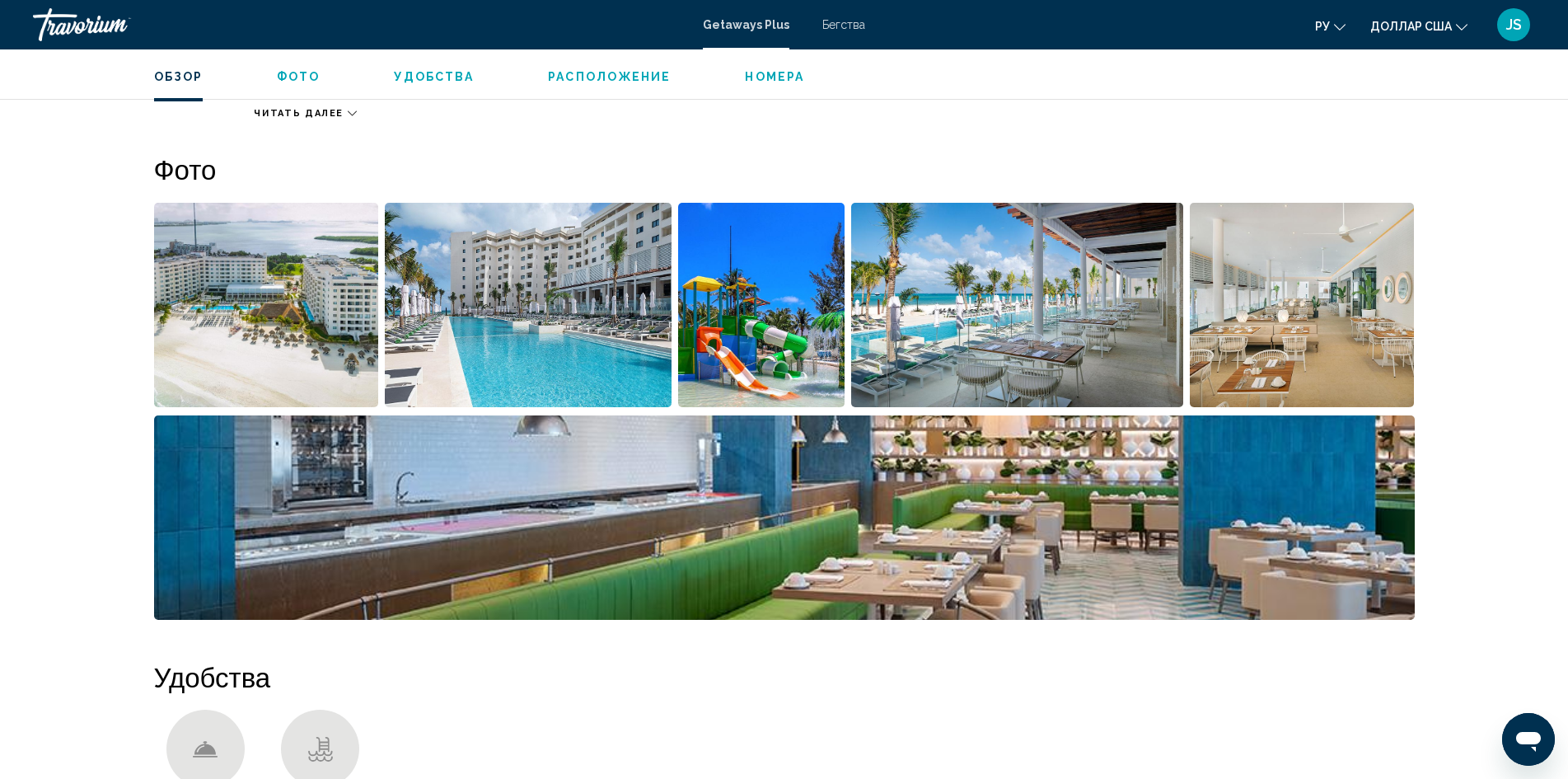
click at [1294, 345] on img "Open full-screen image slider" at bounding box center [1302, 305] width 225 height 205
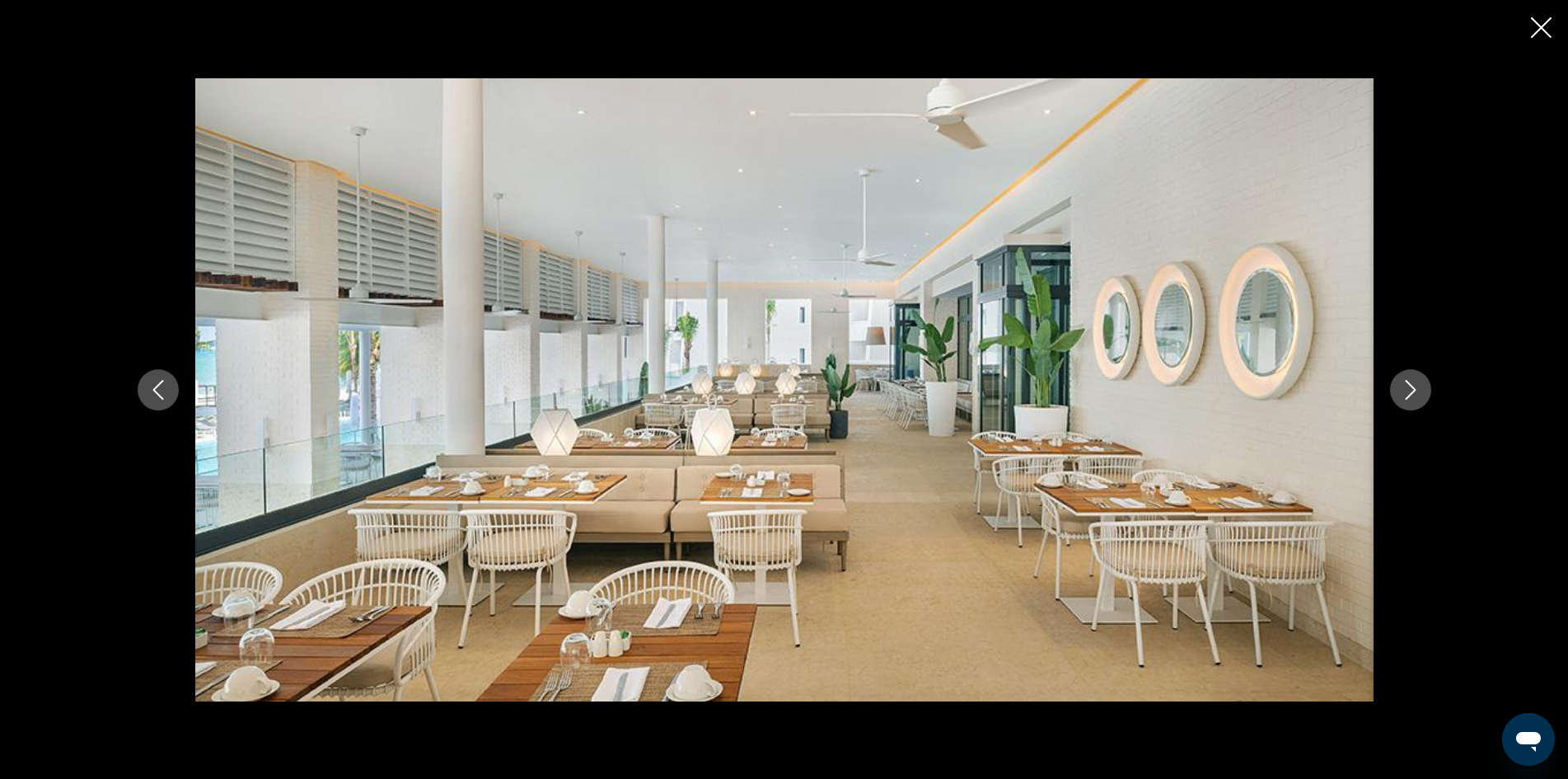
click at [1404, 395] on icon "Next image" at bounding box center [1411, 390] width 20 height 20
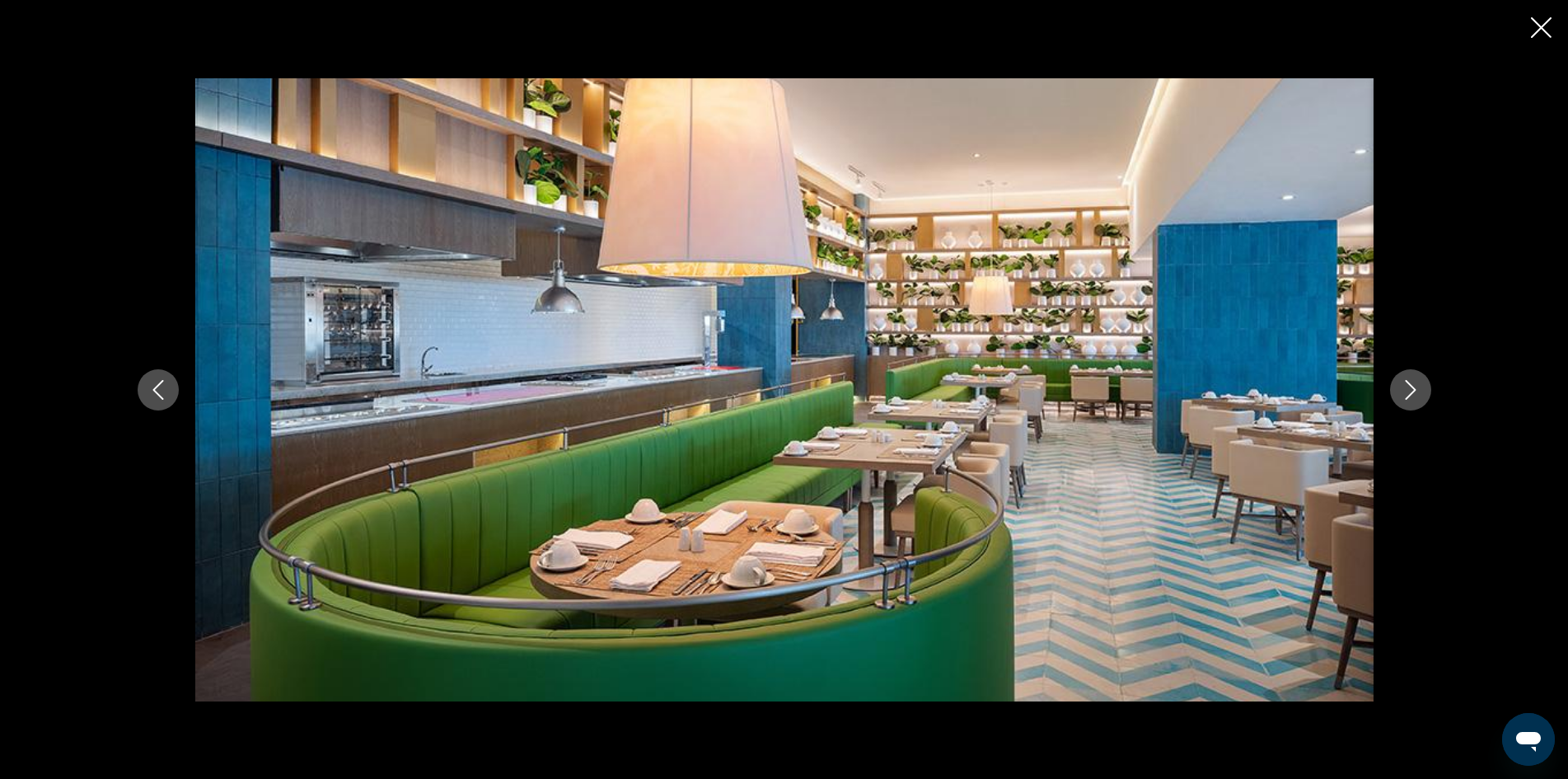
click at [1404, 395] on icon "Next image" at bounding box center [1411, 390] width 20 height 20
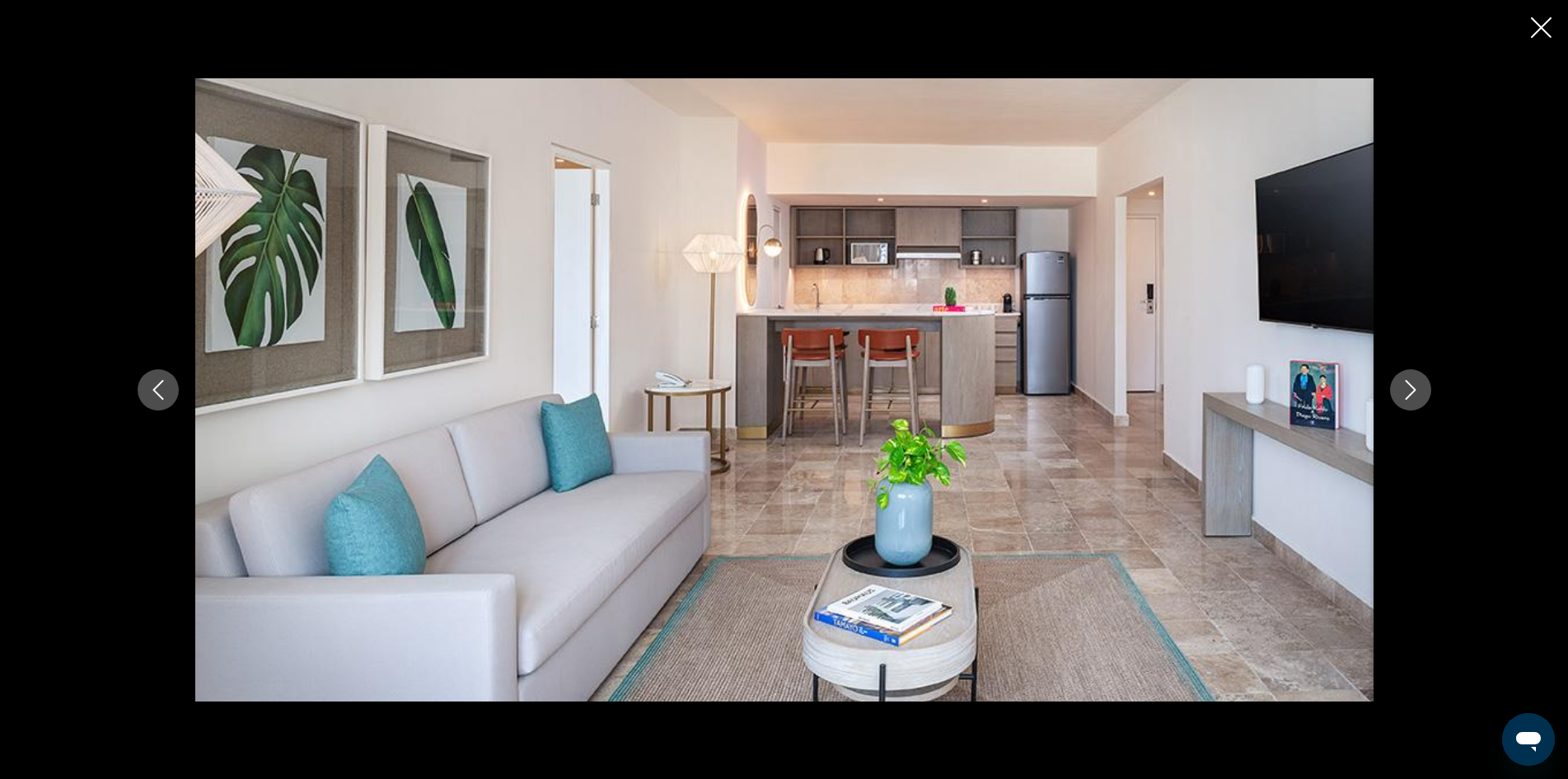
click at [1404, 395] on icon "Next image" at bounding box center [1411, 390] width 20 height 20
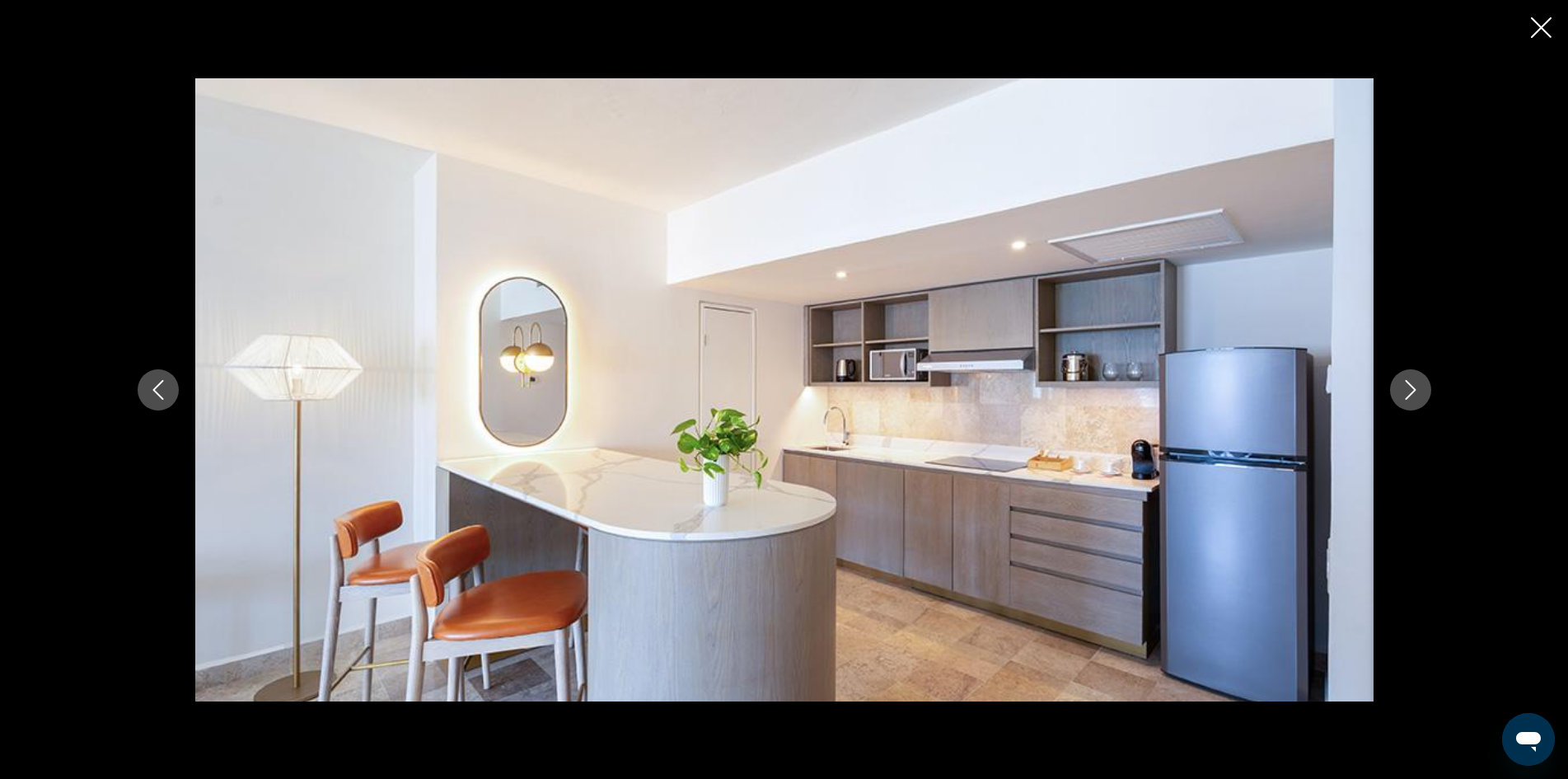
click at [1404, 395] on icon "Next image" at bounding box center [1411, 390] width 20 height 20
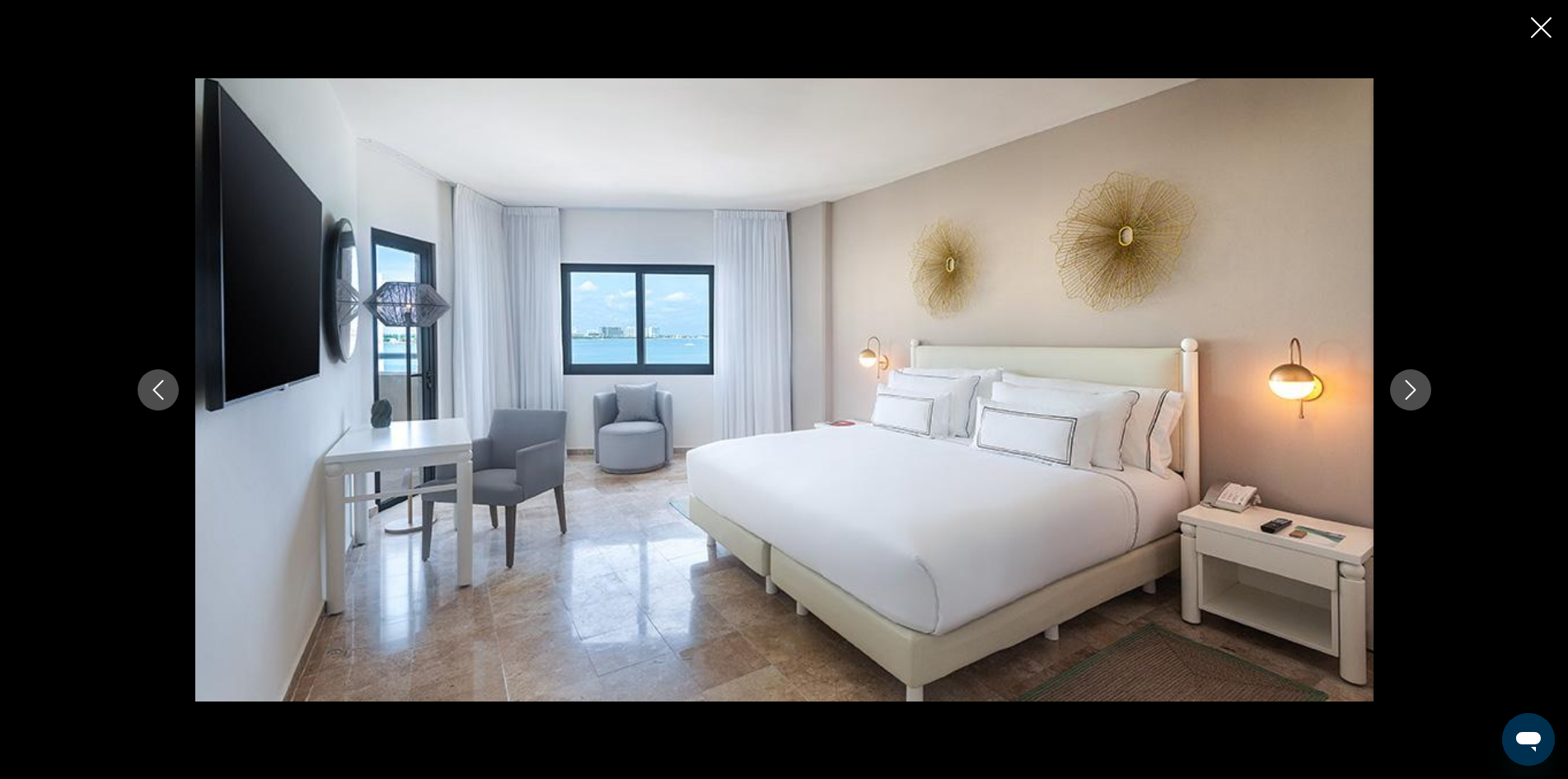
click at [1404, 395] on icon "Next image" at bounding box center [1411, 390] width 20 height 20
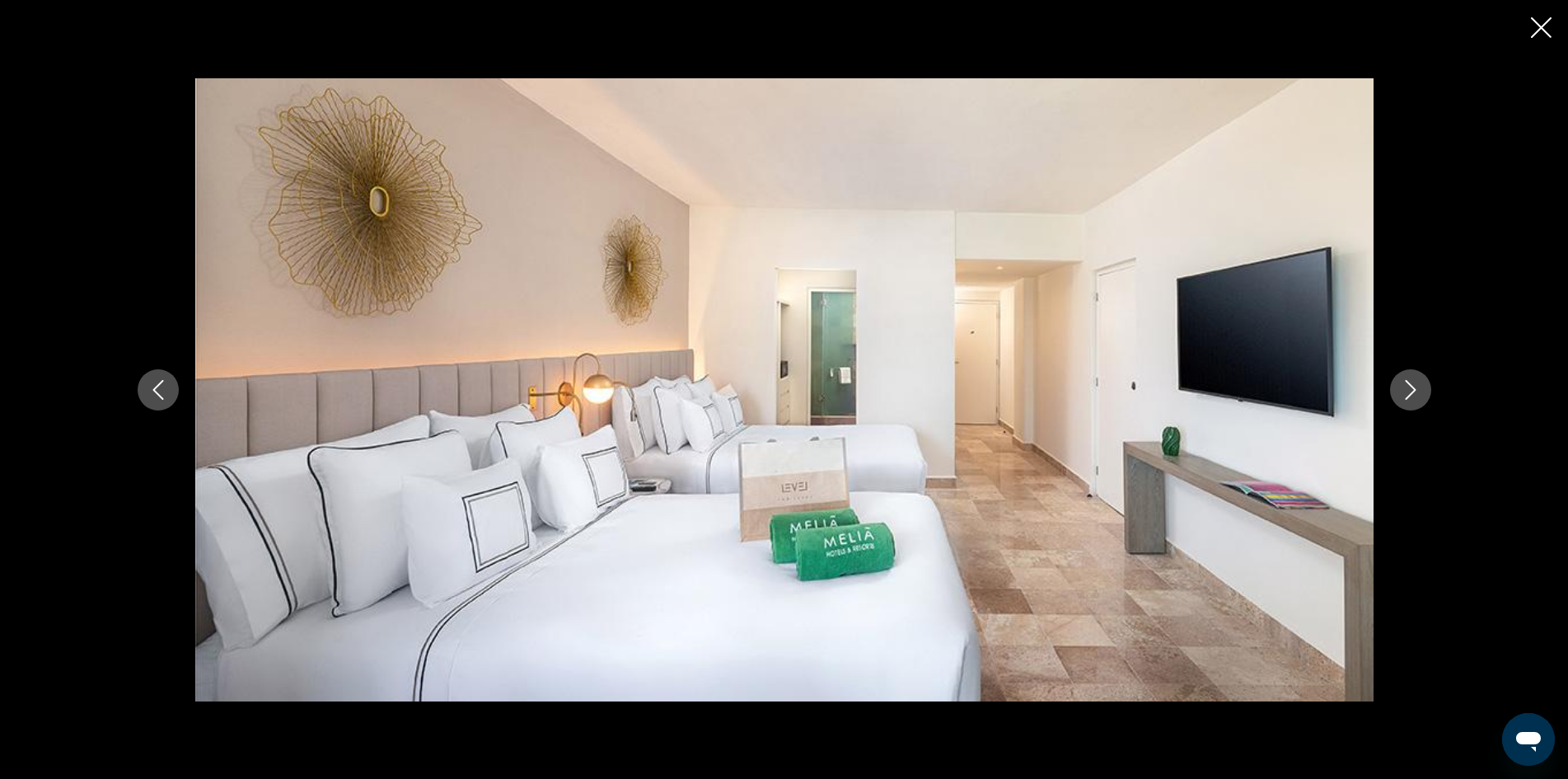
click at [1405, 395] on icon "Next image" at bounding box center [1411, 390] width 20 height 20
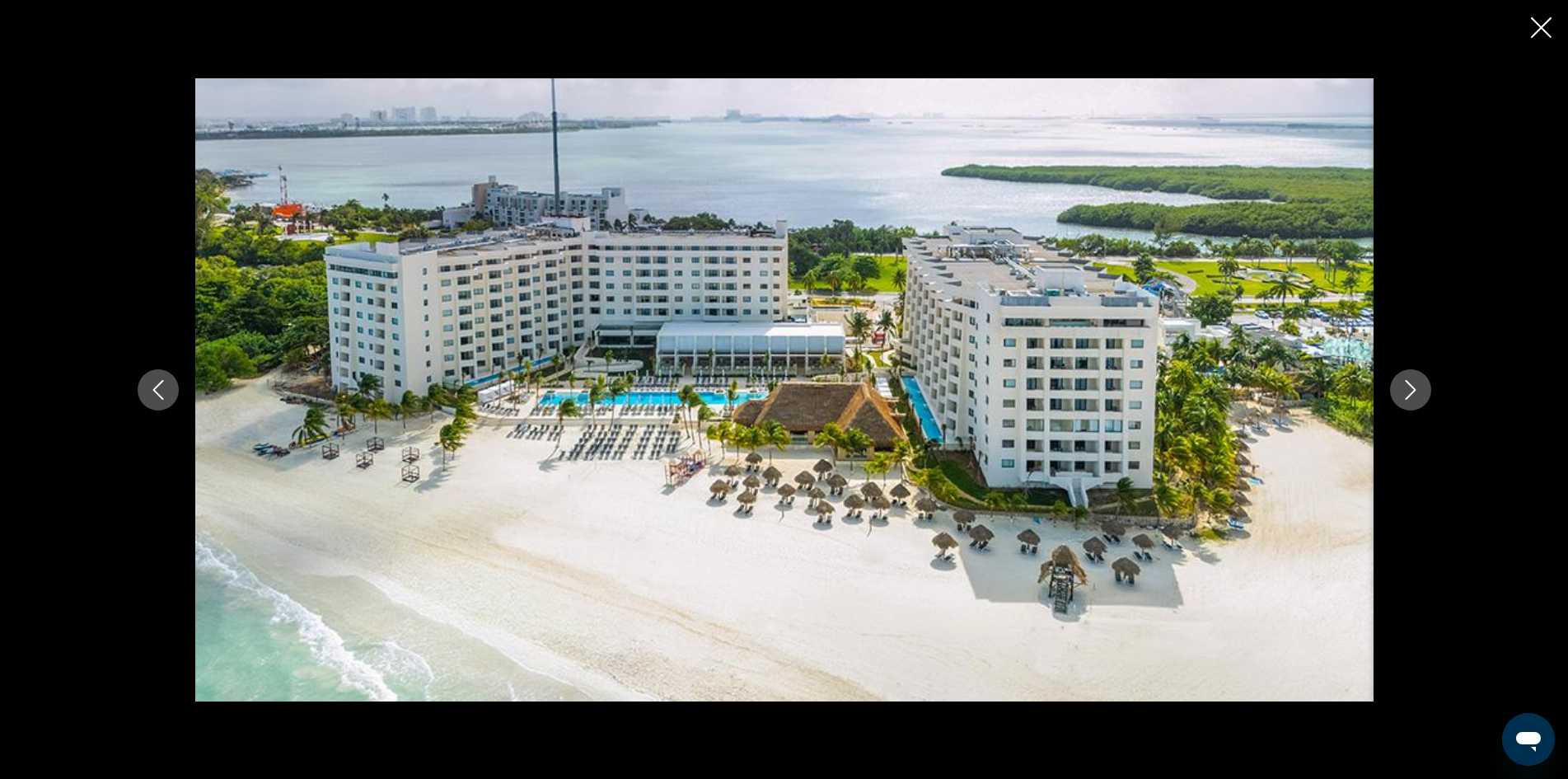
click at [1401, 395] on icon "Next image" at bounding box center [1411, 390] width 20 height 20
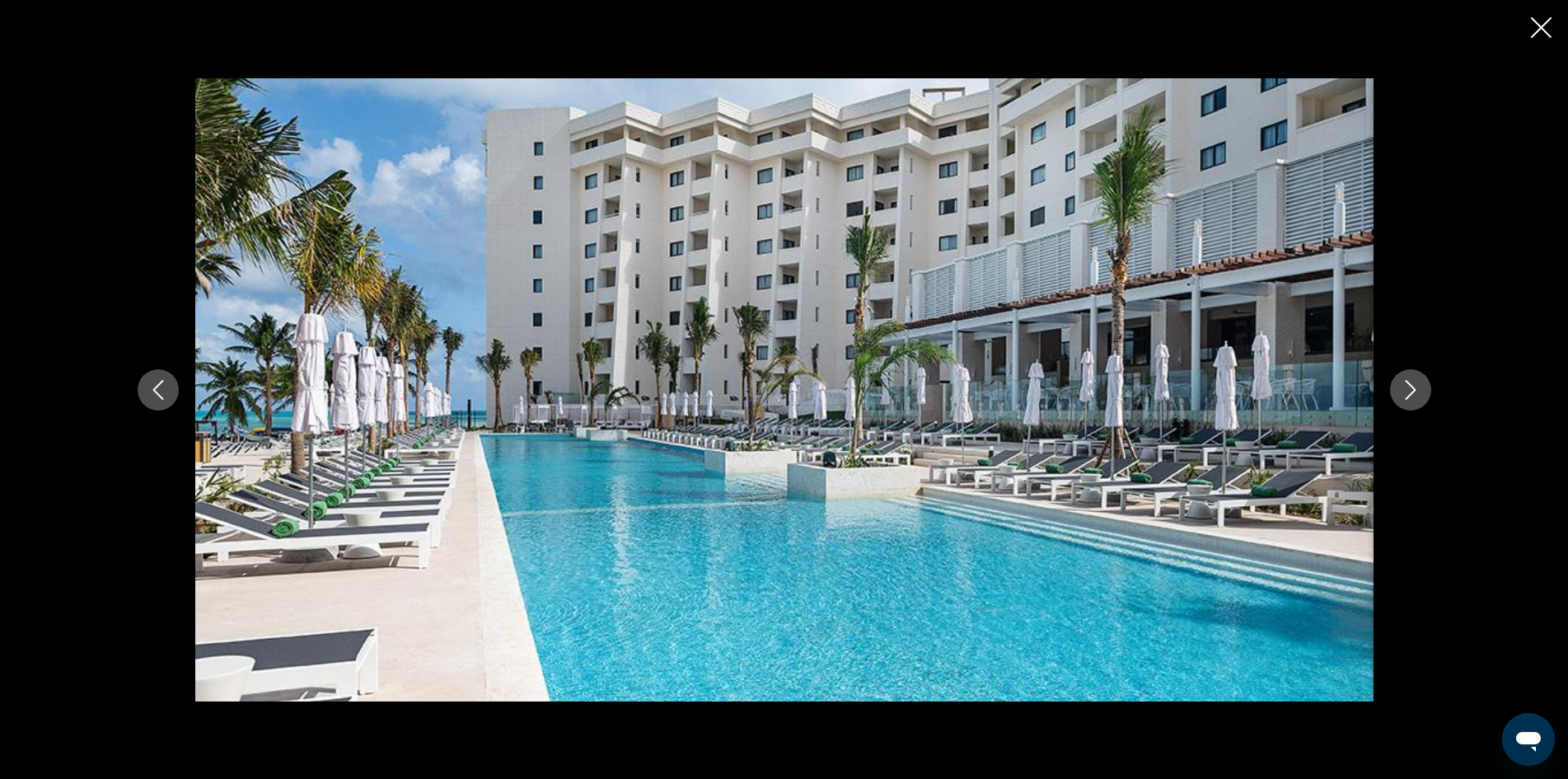
click at [1407, 393] on icon "Next image" at bounding box center [1411, 390] width 20 height 20
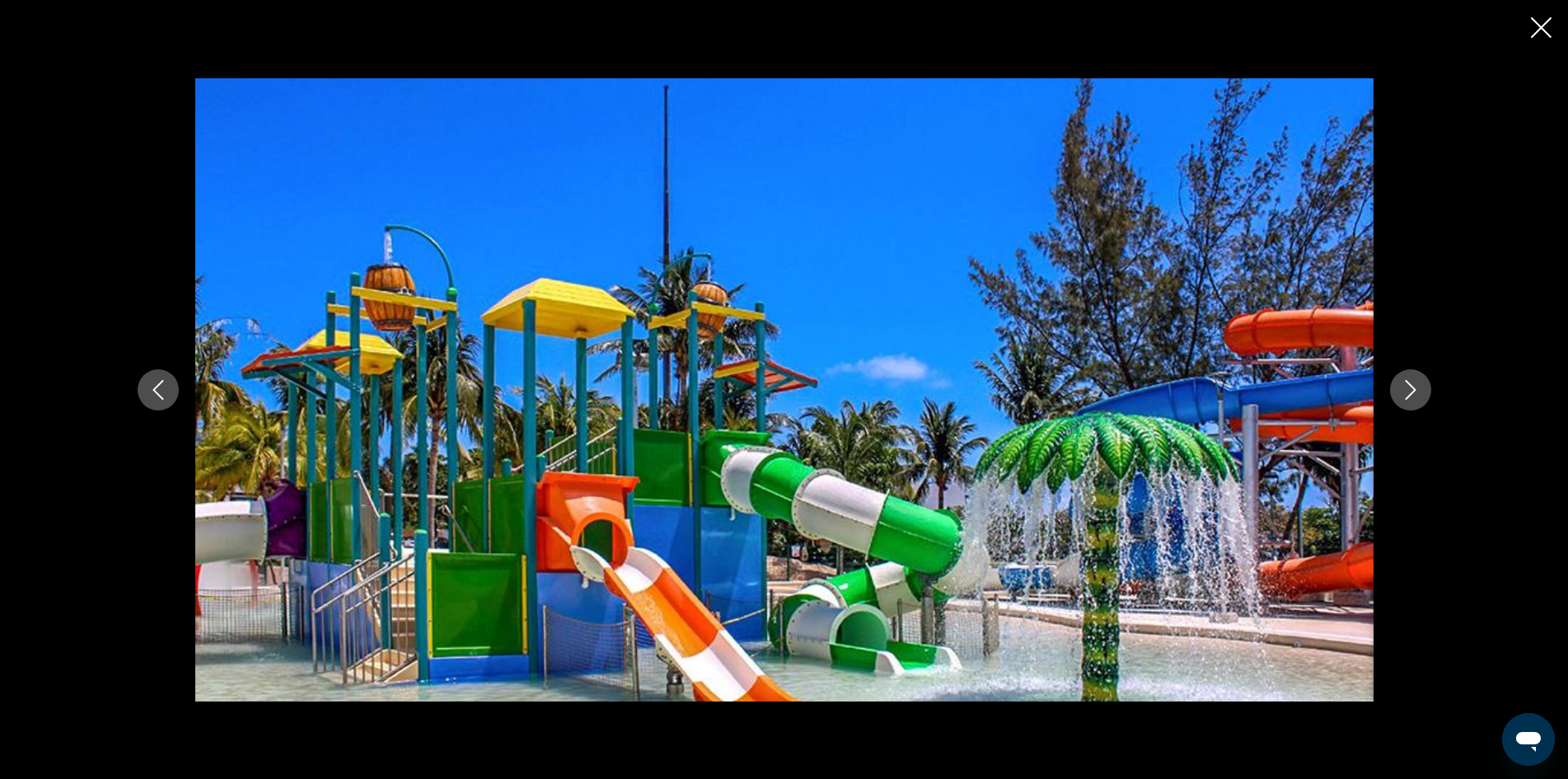
click at [1542, 30] on icon "Close slideshow" at bounding box center [1541, 28] width 20 height 20
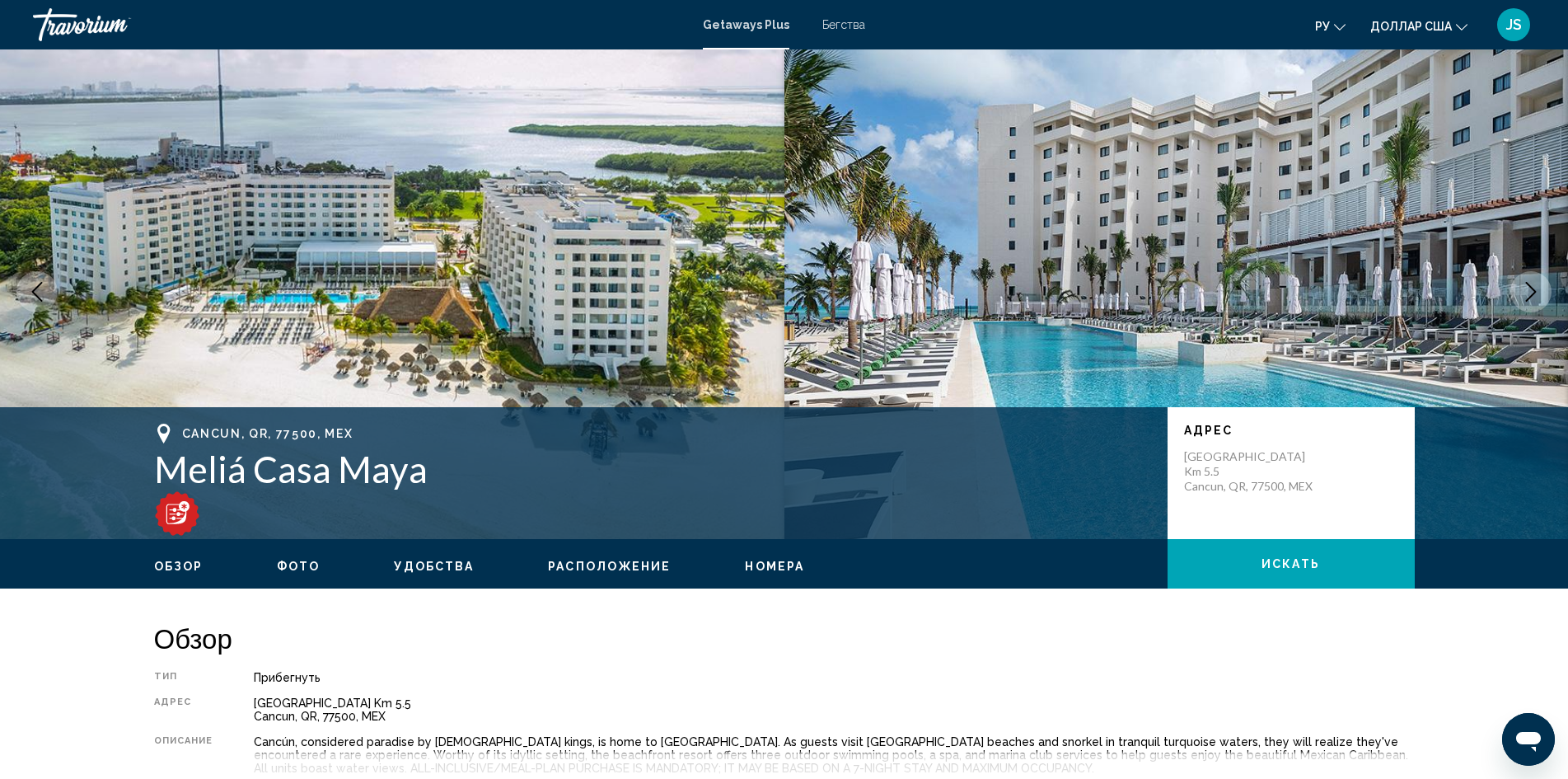
scroll to position [0, 0]
